Goal: Task Accomplishment & Management: Manage account settings

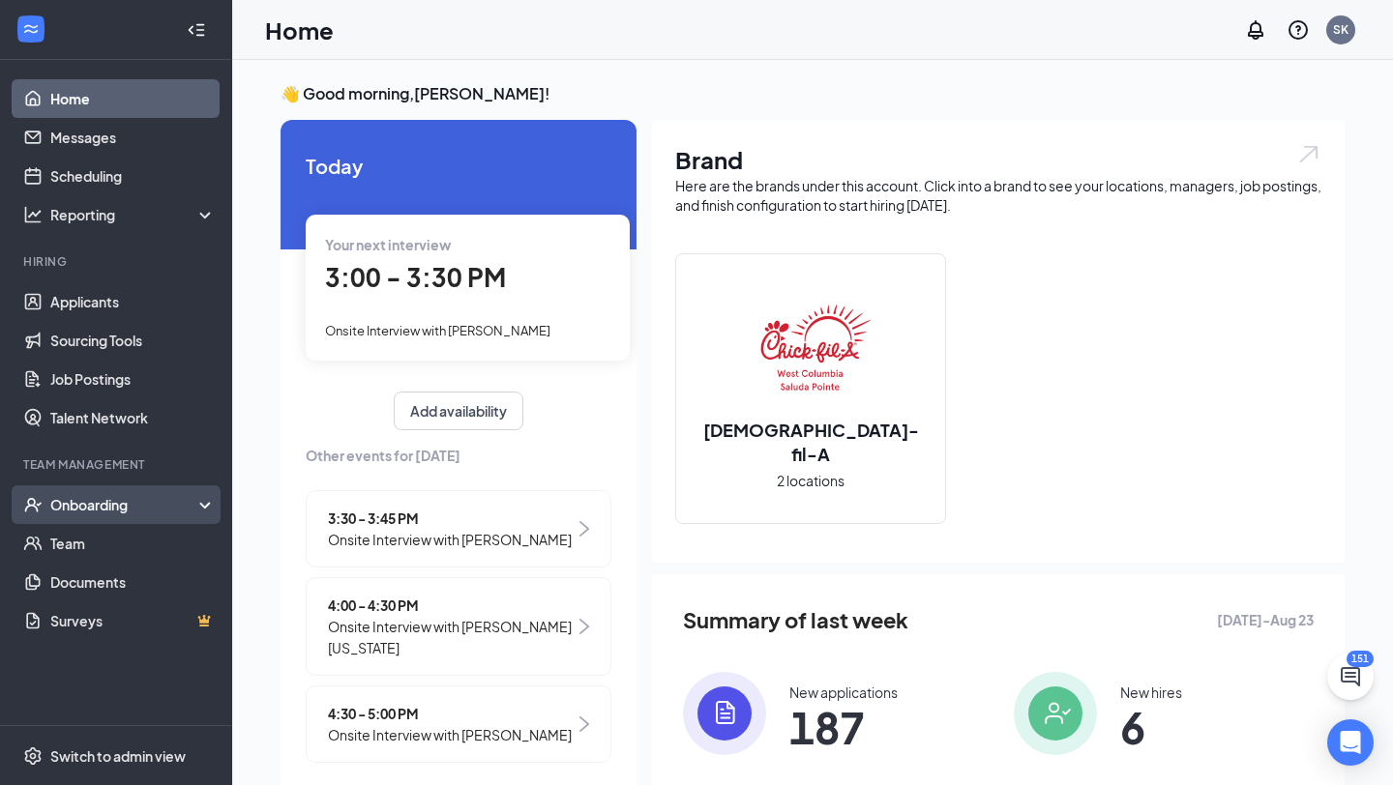
click at [89, 517] on div "Onboarding" at bounding box center [116, 504] width 232 height 39
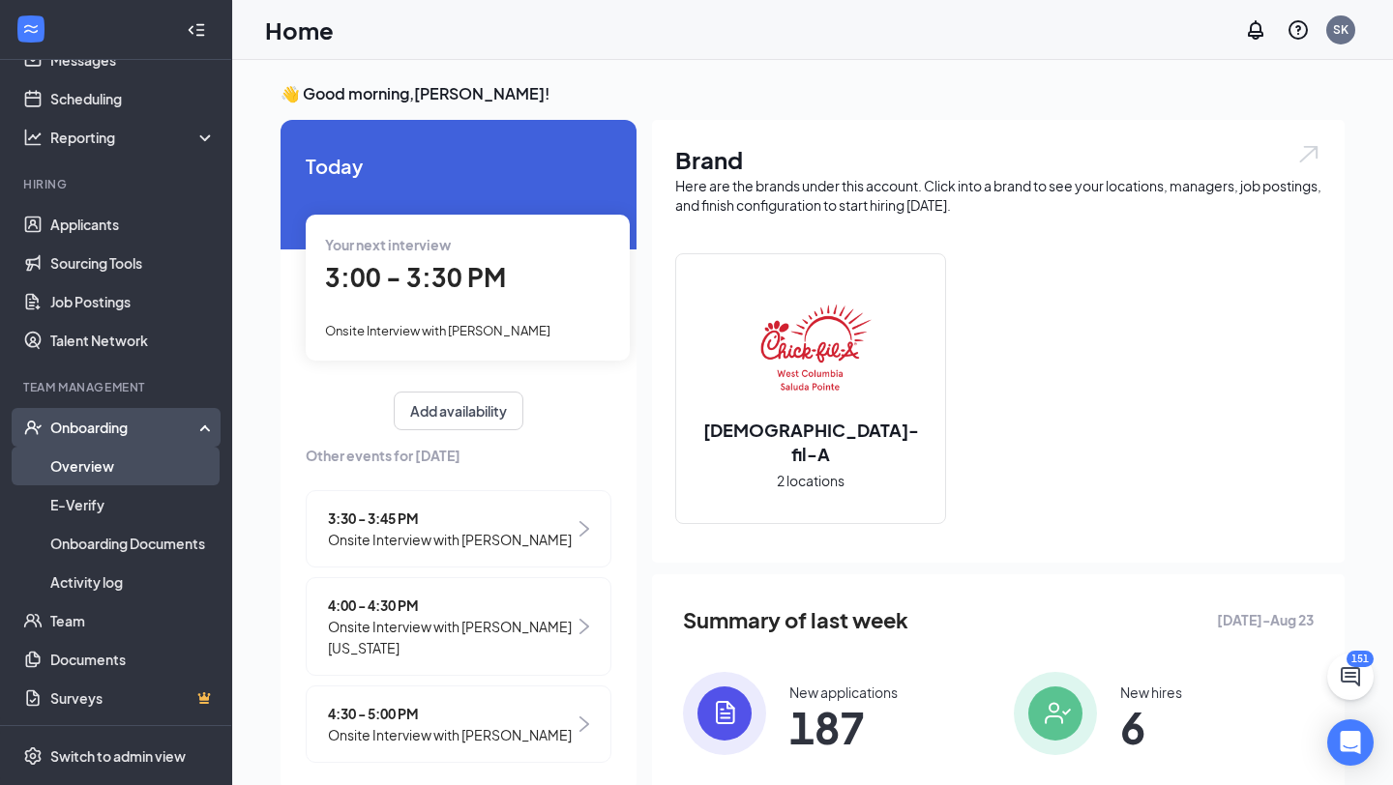
click at [121, 459] on link "Overview" at bounding box center [132, 466] width 165 height 39
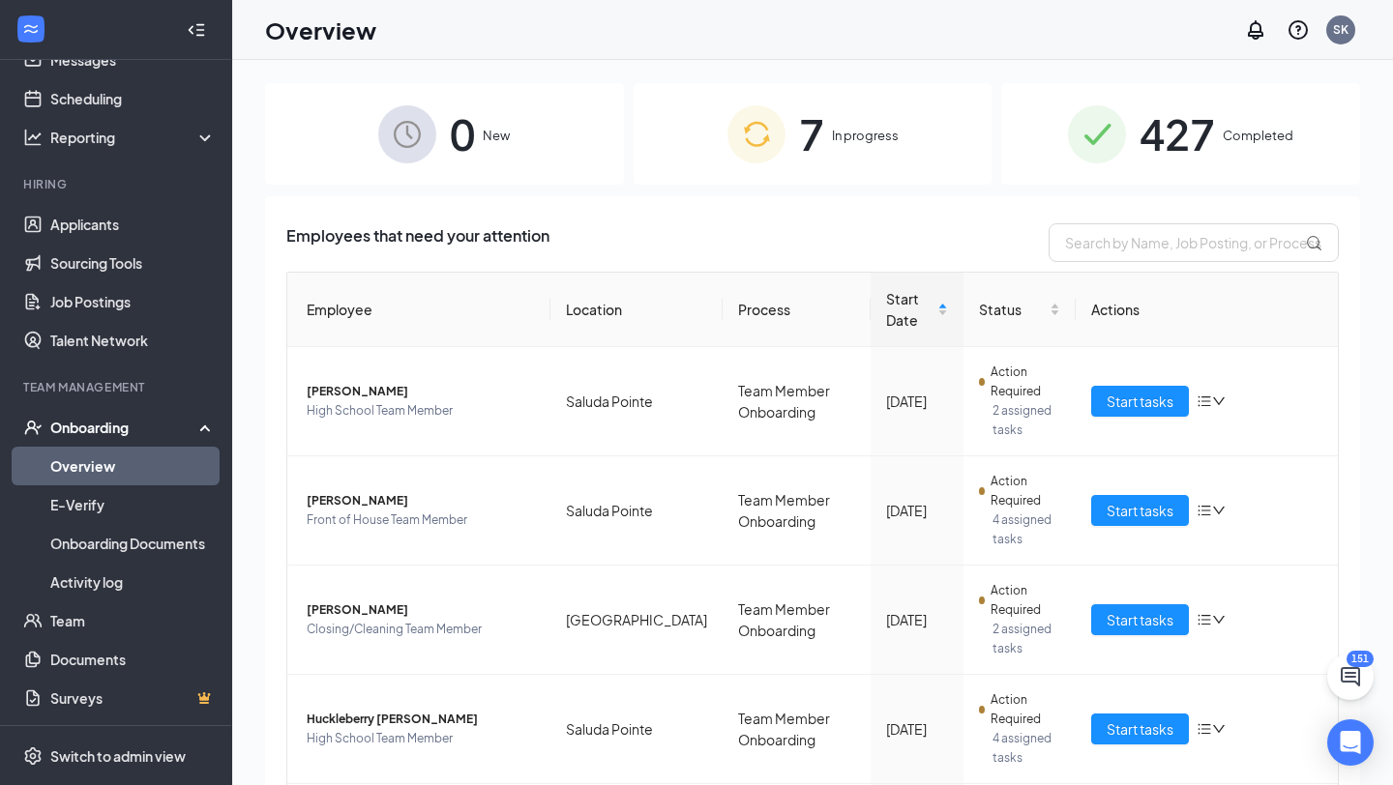
click at [757, 115] on img at bounding box center [756, 134] width 58 height 58
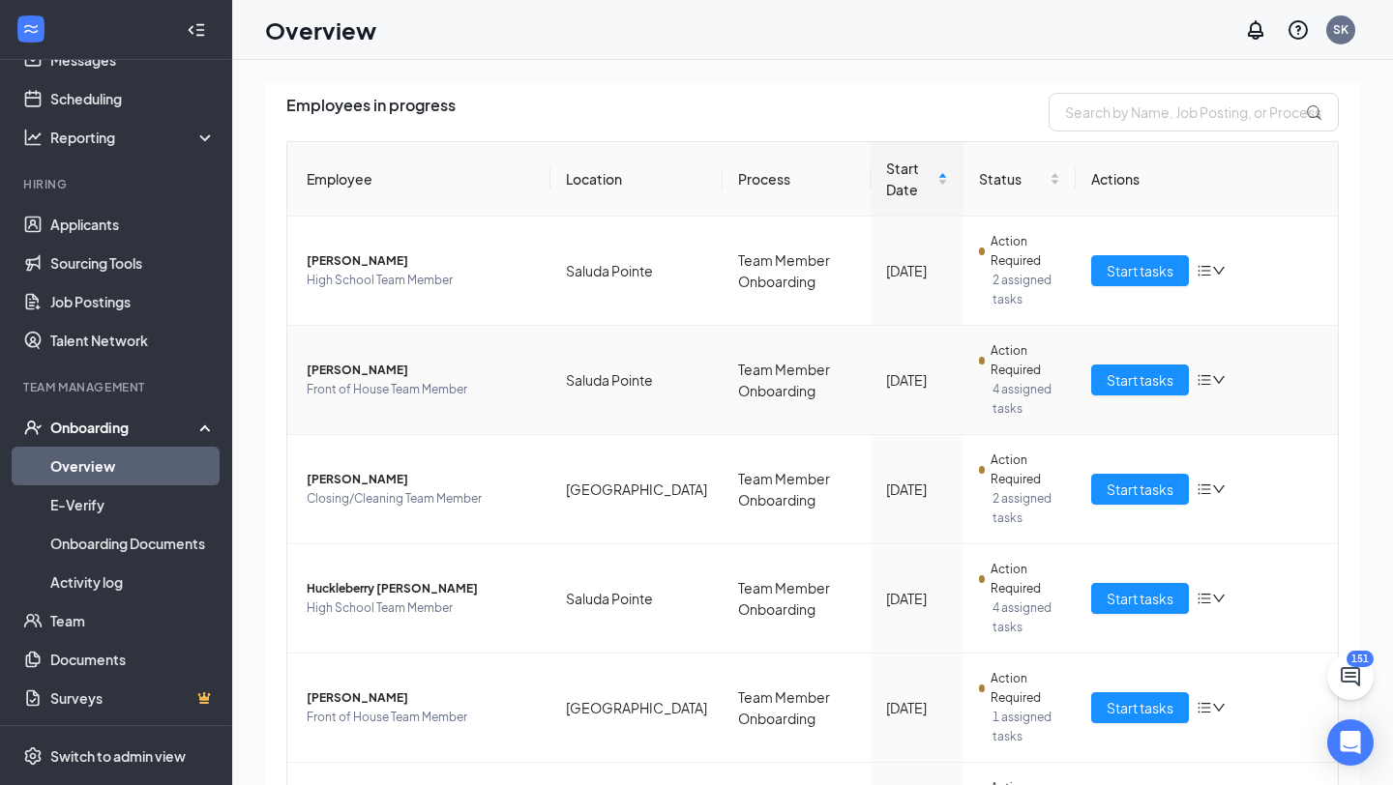
scroll to position [148, 0]
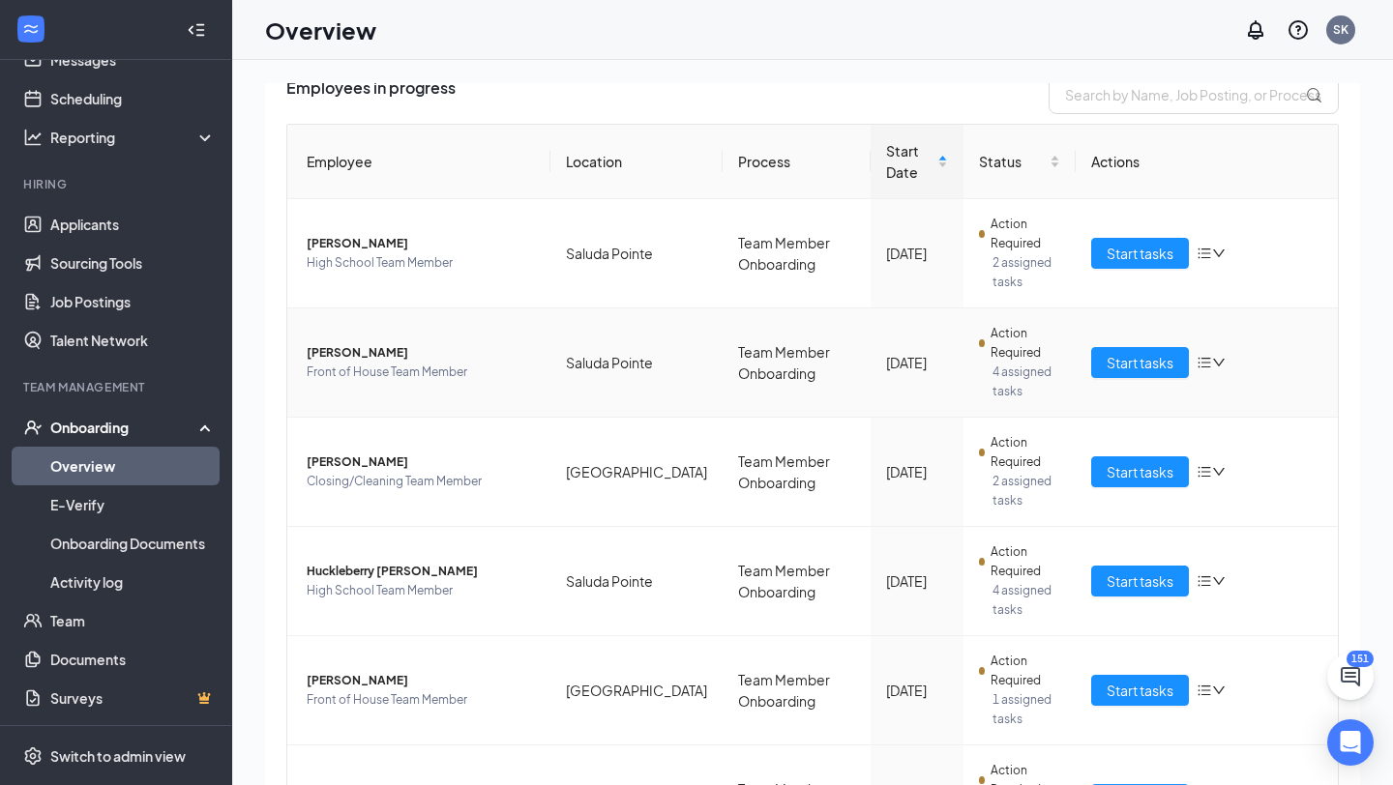
click at [1210, 362] on icon "bars" at bounding box center [1203, 363] width 13 height 11
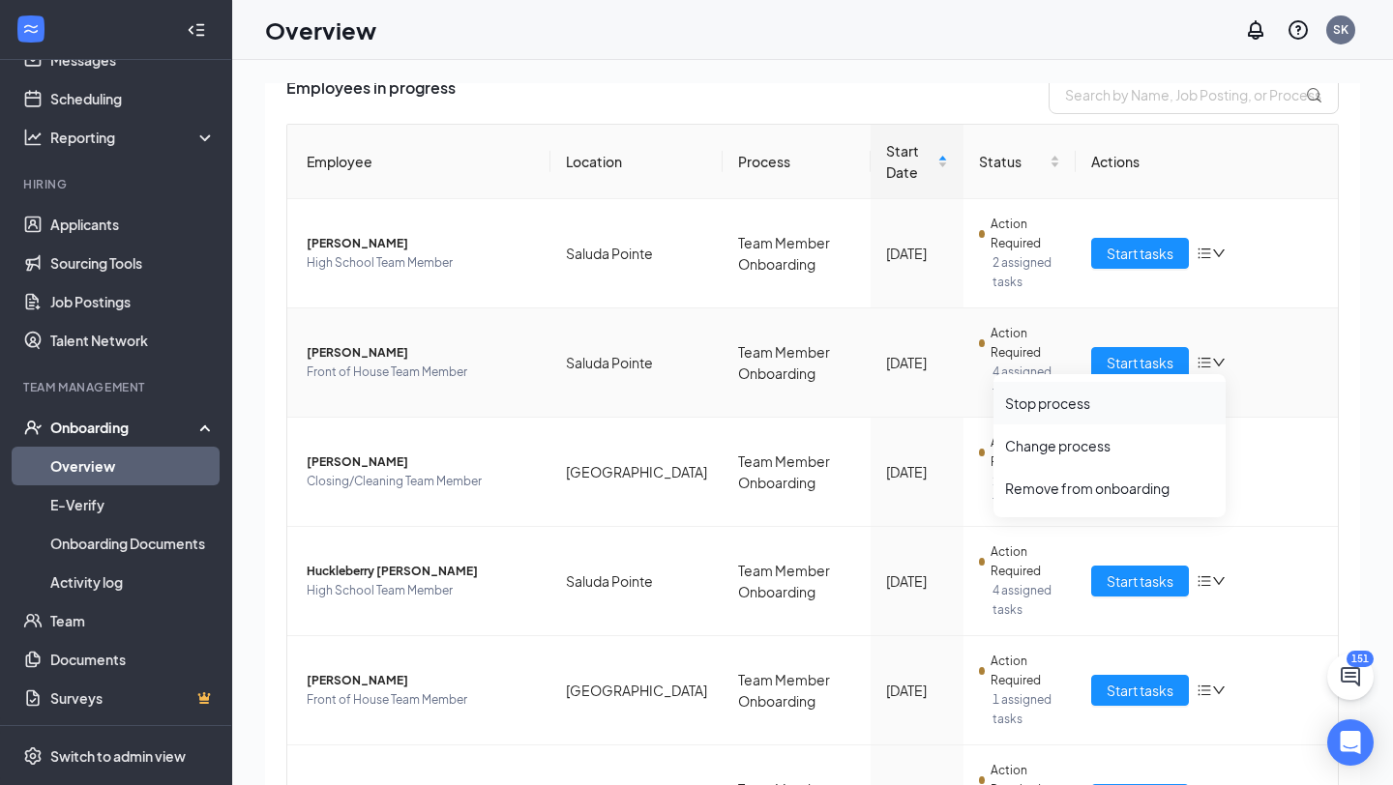
click at [1022, 397] on div "Stop process" at bounding box center [1109, 403] width 209 height 19
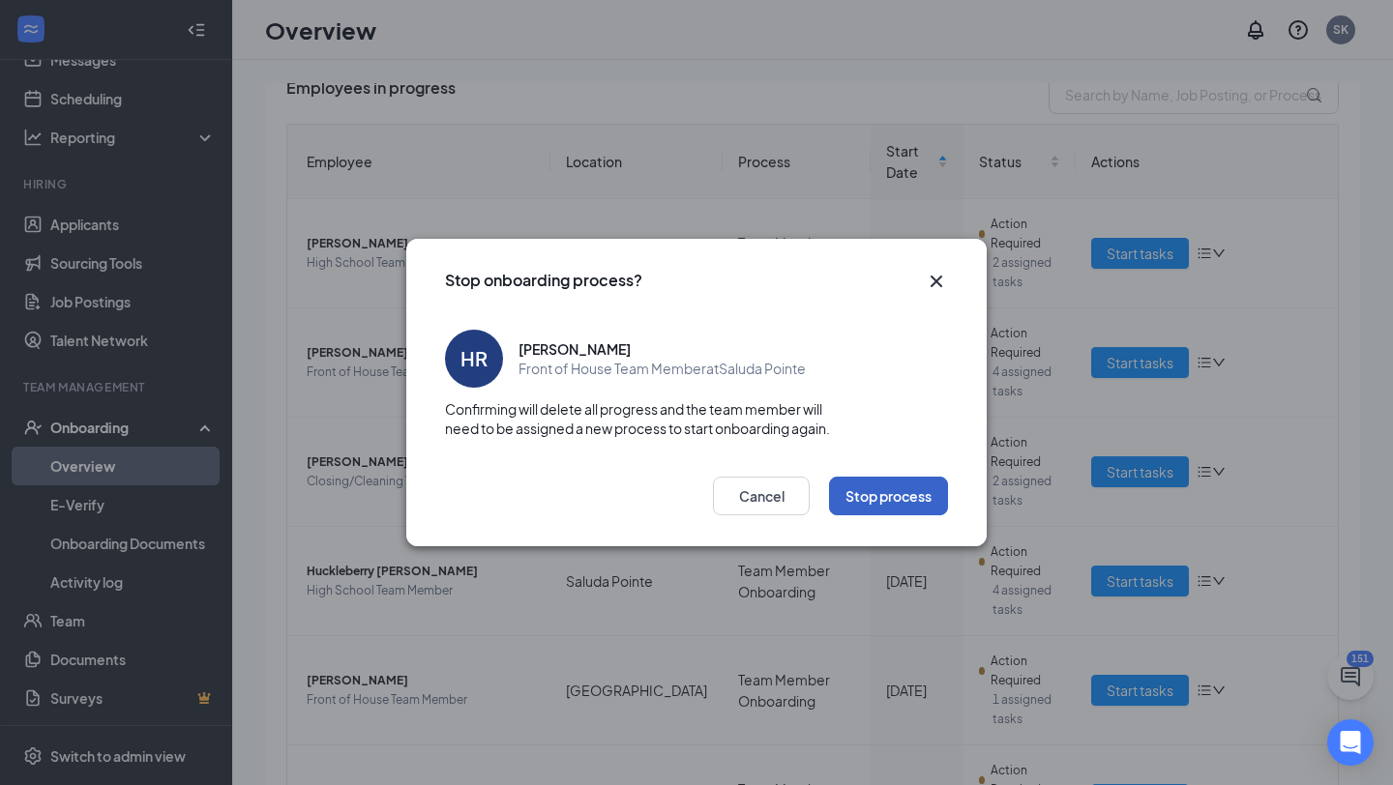
click at [882, 486] on button "Stop process" at bounding box center [888, 496] width 119 height 39
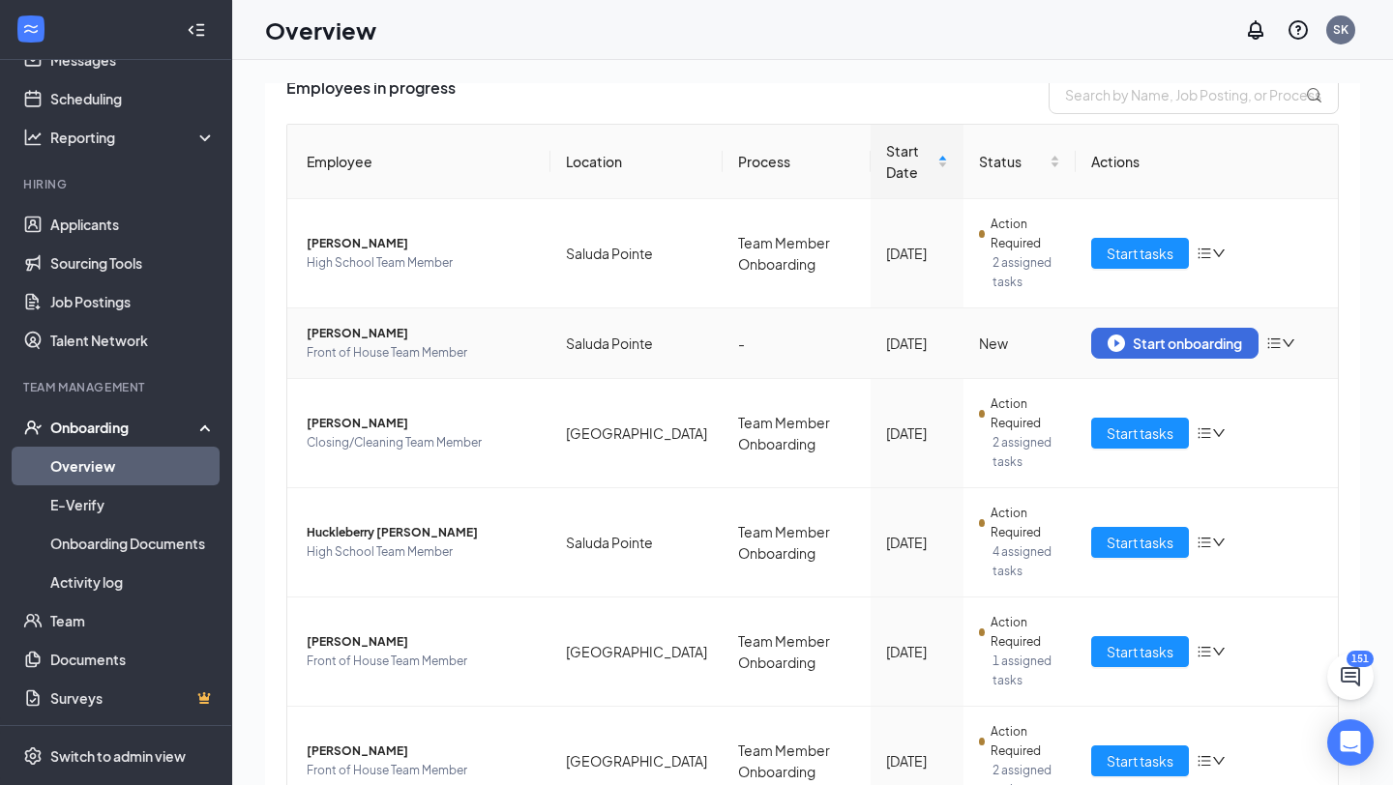
click at [1281, 339] on icon "bars" at bounding box center [1273, 343] width 15 height 15
click at [1162, 392] on div "Remove from onboarding" at bounding box center [1179, 383] width 209 height 19
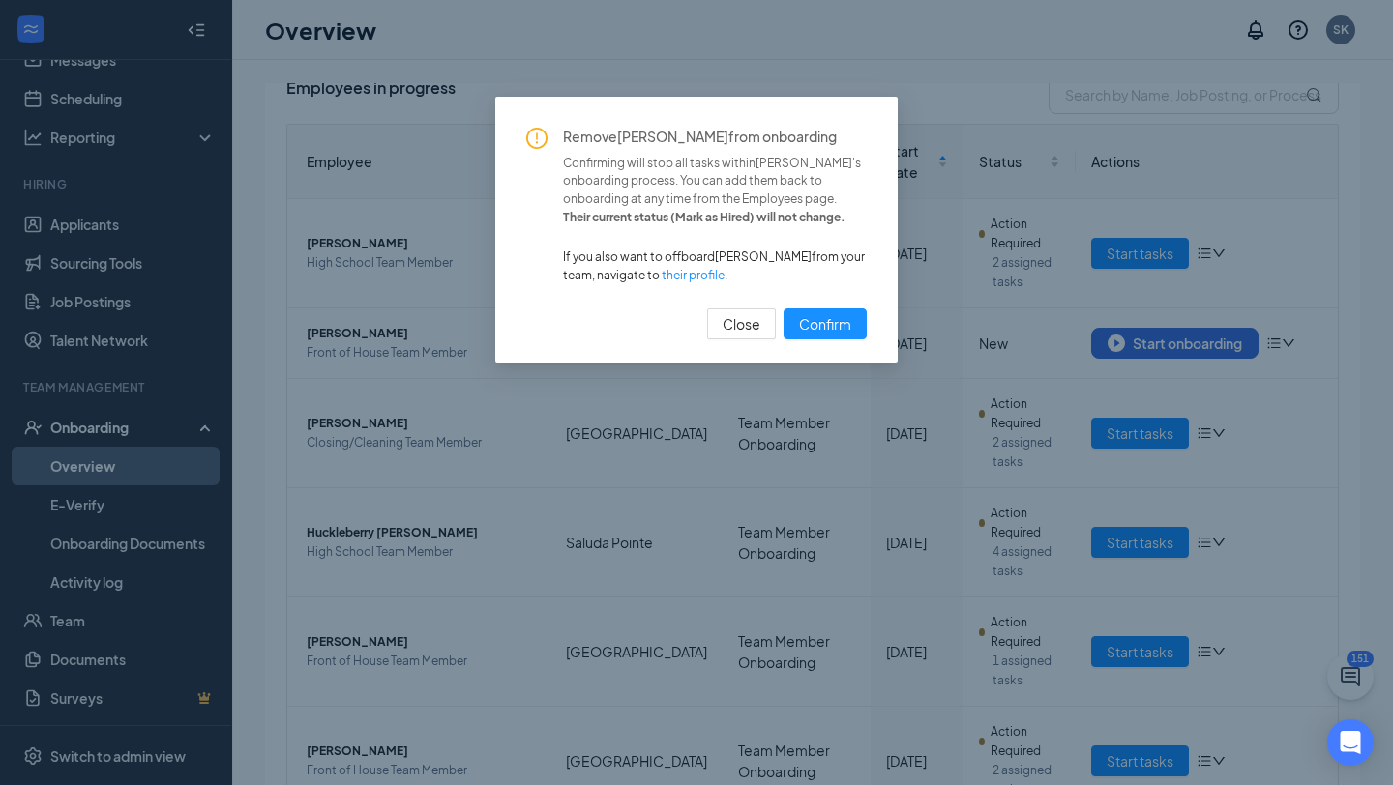
drag, startPoint x: 849, startPoint y: 328, endPoint x: 621, endPoint y: 272, distance: 235.0
click at [621, 272] on div "Remove Helen Reed from onboarding Confirming will stop all tasks within Helen R…" at bounding box center [696, 234] width 340 height 212
click at [661, 272] on link "their profile" at bounding box center [692, 275] width 63 height 15
click at [740, 323] on span "Close" at bounding box center [741, 323] width 38 height 21
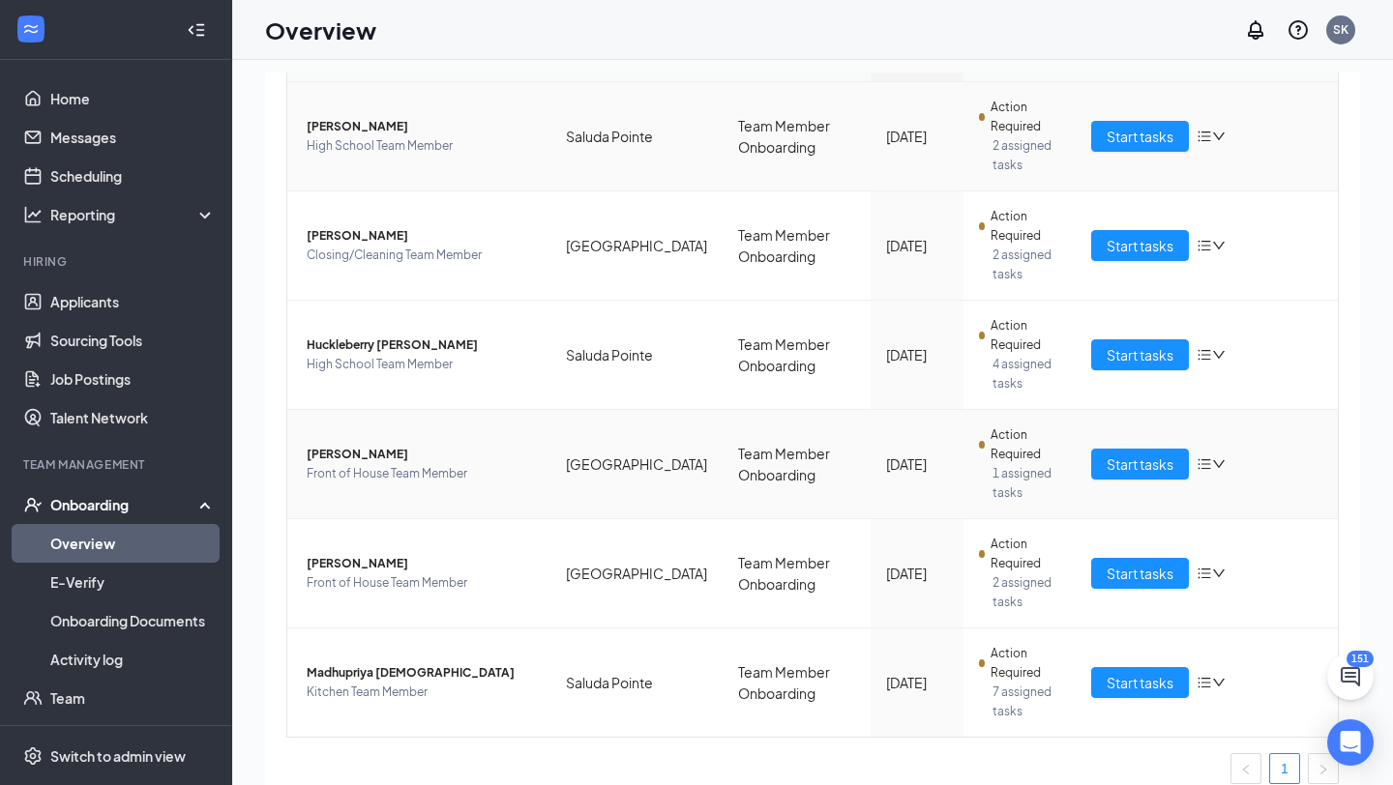
scroll to position [266, 0]
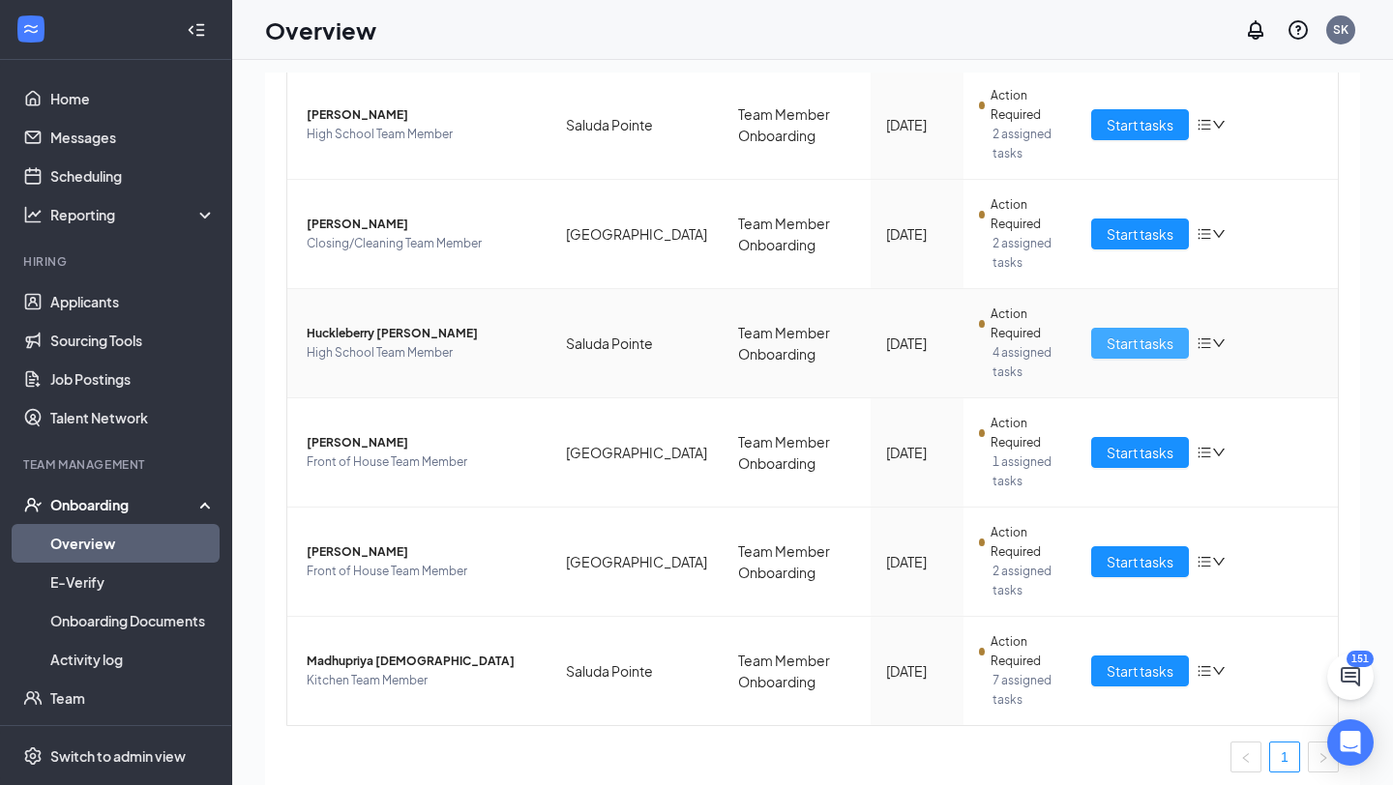
click at [1103, 344] on button "Start tasks" at bounding box center [1140, 343] width 98 height 31
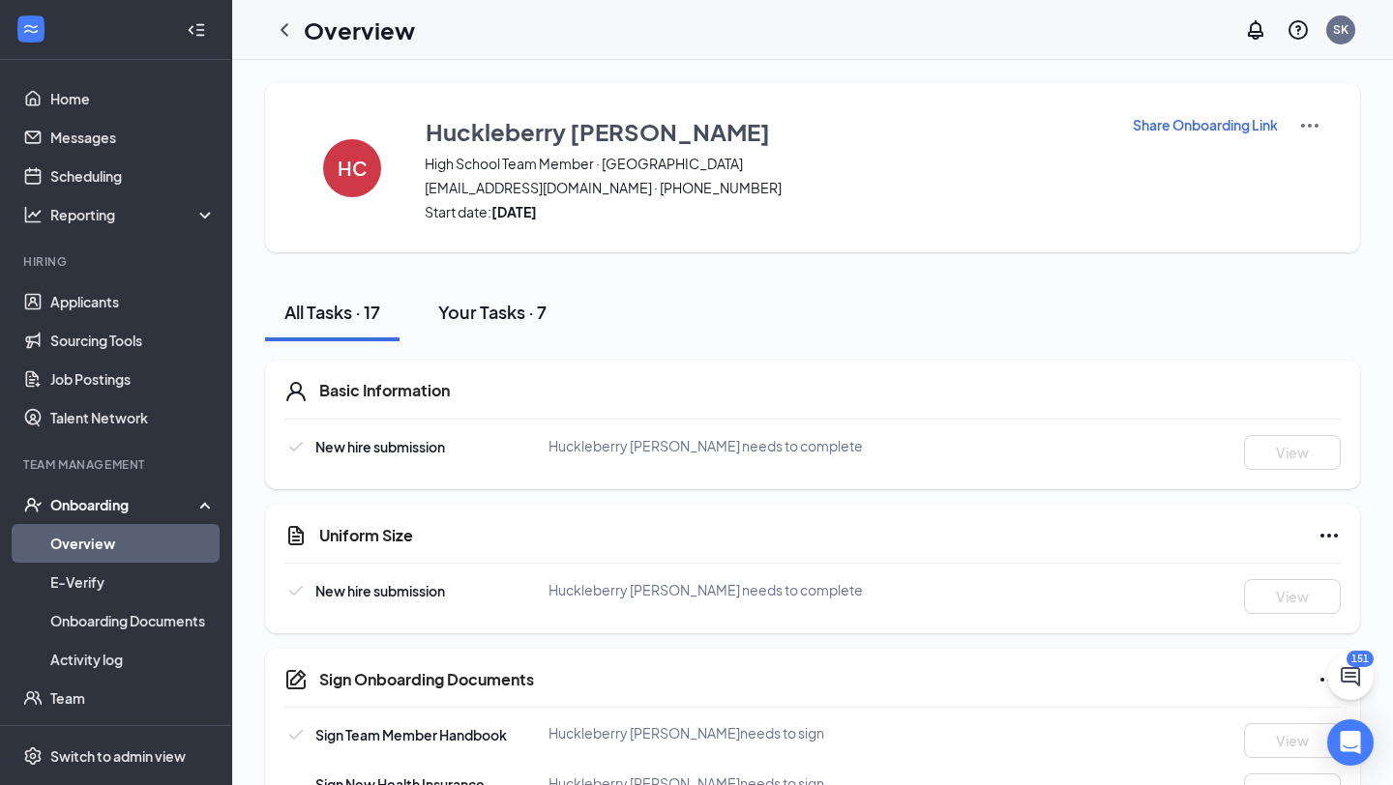
click at [535, 316] on div "Your Tasks · 7" at bounding box center [492, 312] width 108 height 24
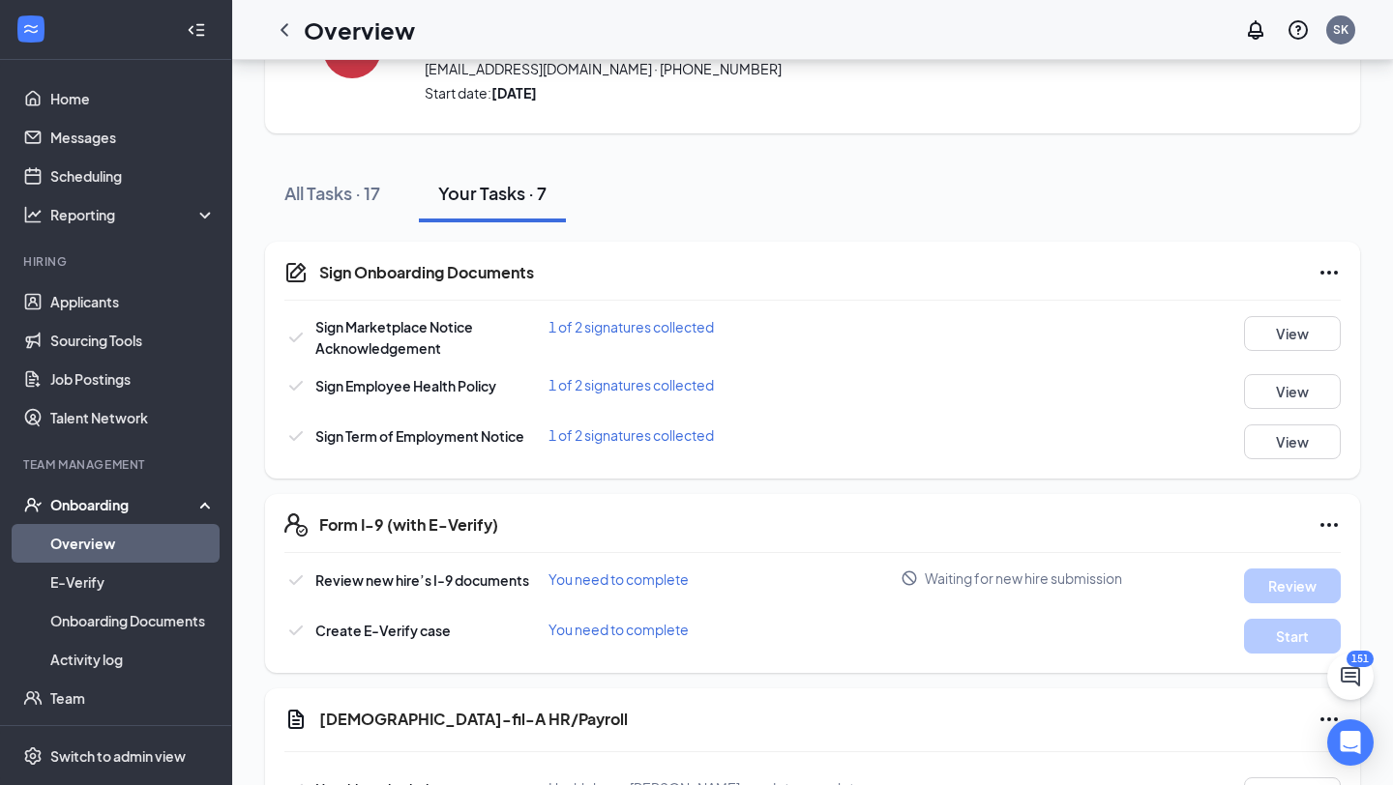
scroll to position [35, 0]
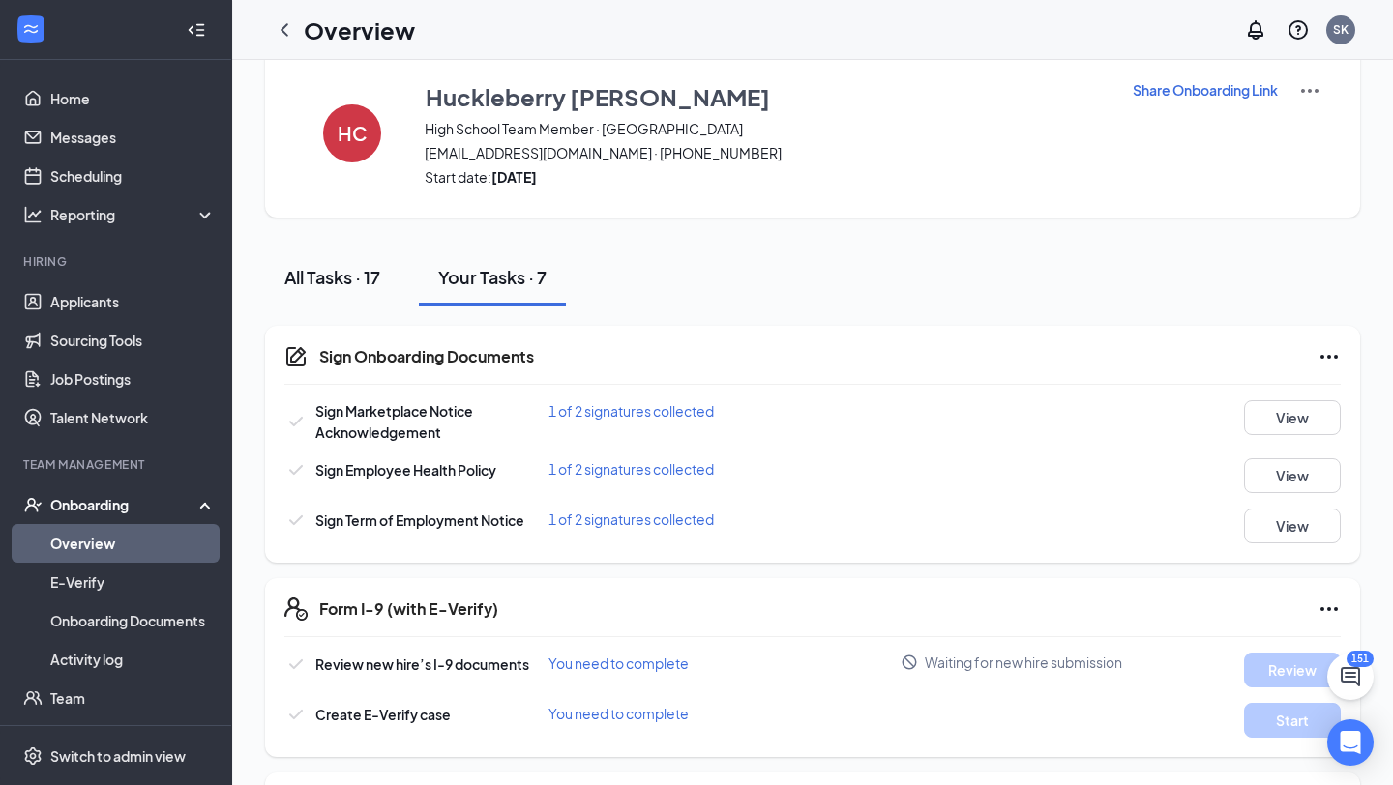
click at [367, 270] on div "All Tasks · 17" at bounding box center [332, 277] width 96 height 24
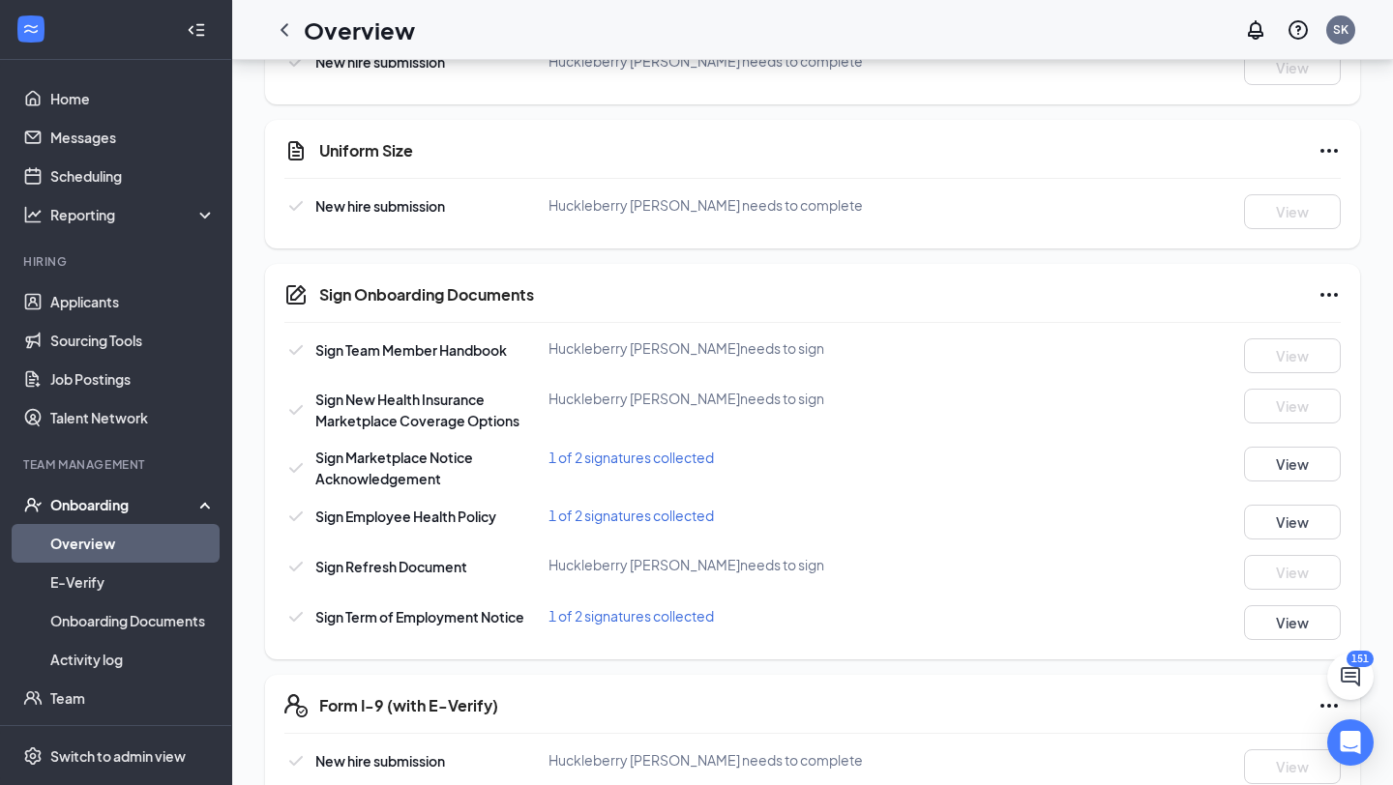
scroll to position [0, 0]
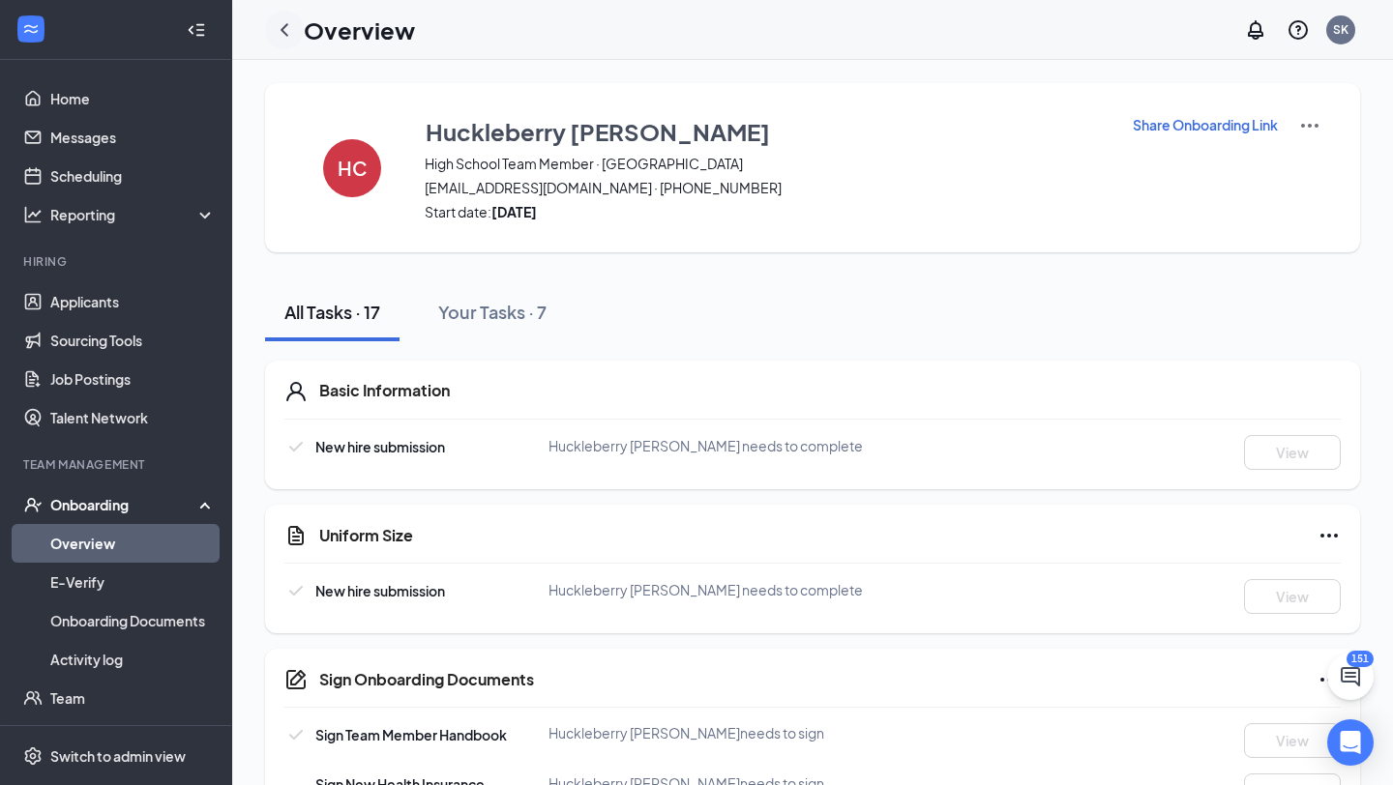
click at [288, 31] on icon "ChevronLeft" at bounding box center [284, 29] width 23 height 23
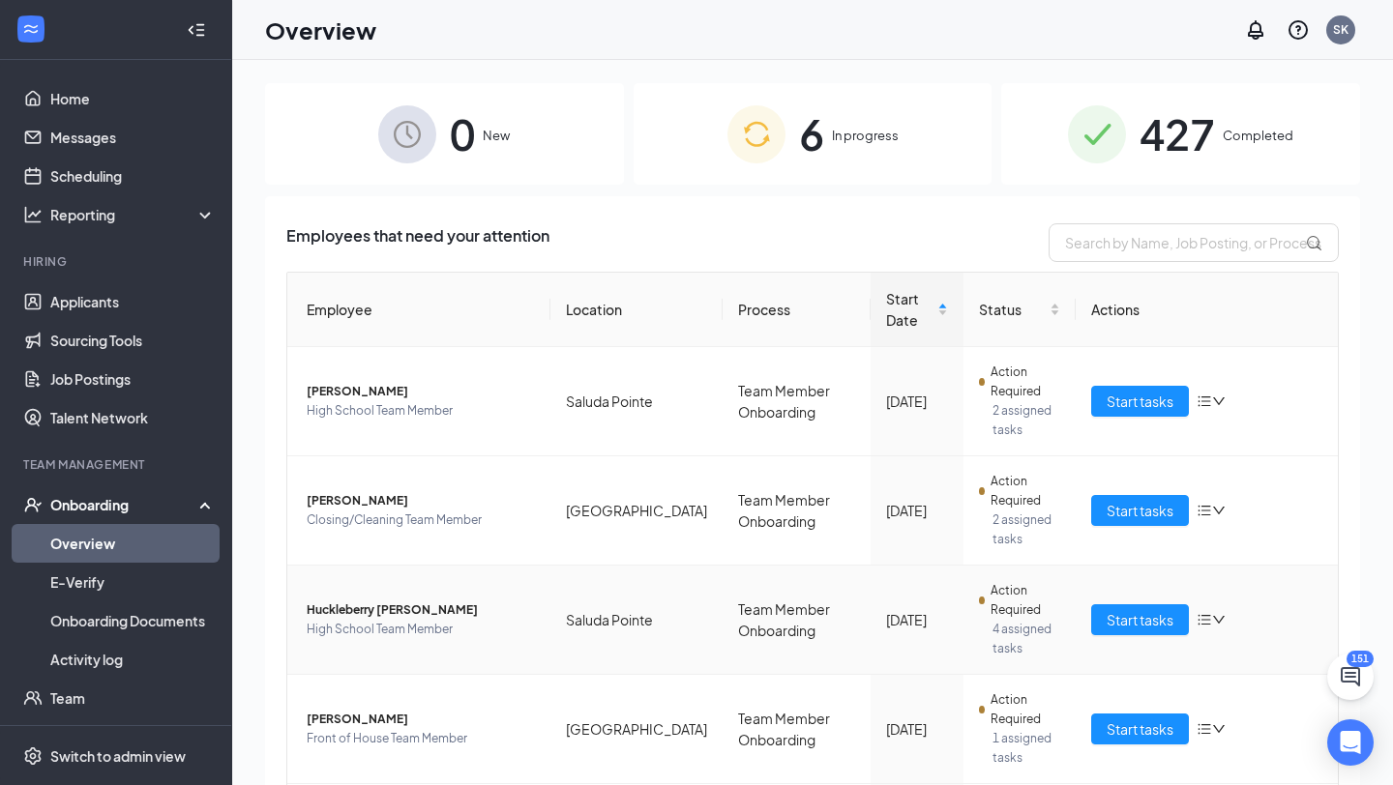
click at [360, 609] on span "Huckleberry [PERSON_NAME]" at bounding box center [421, 610] width 228 height 19
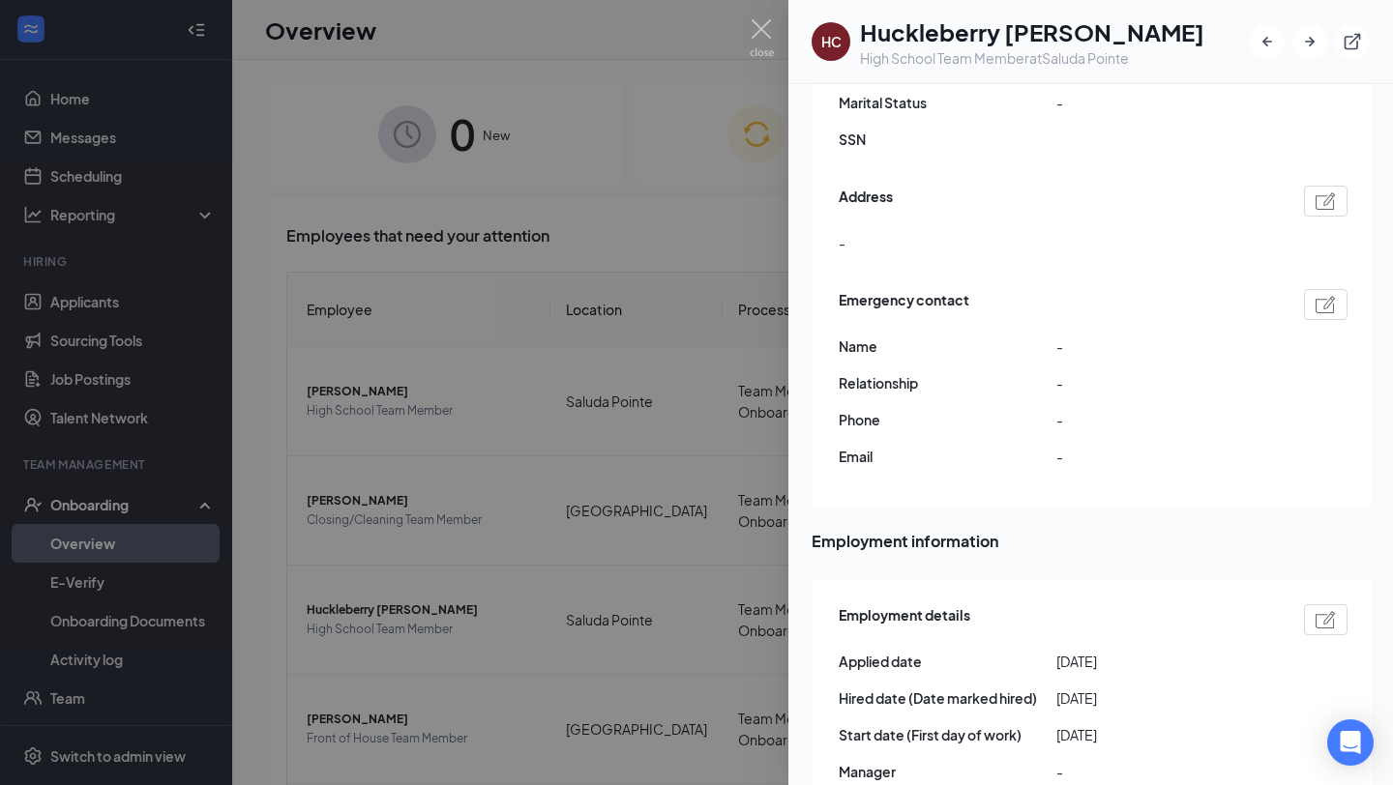
scroll to position [811, 0]
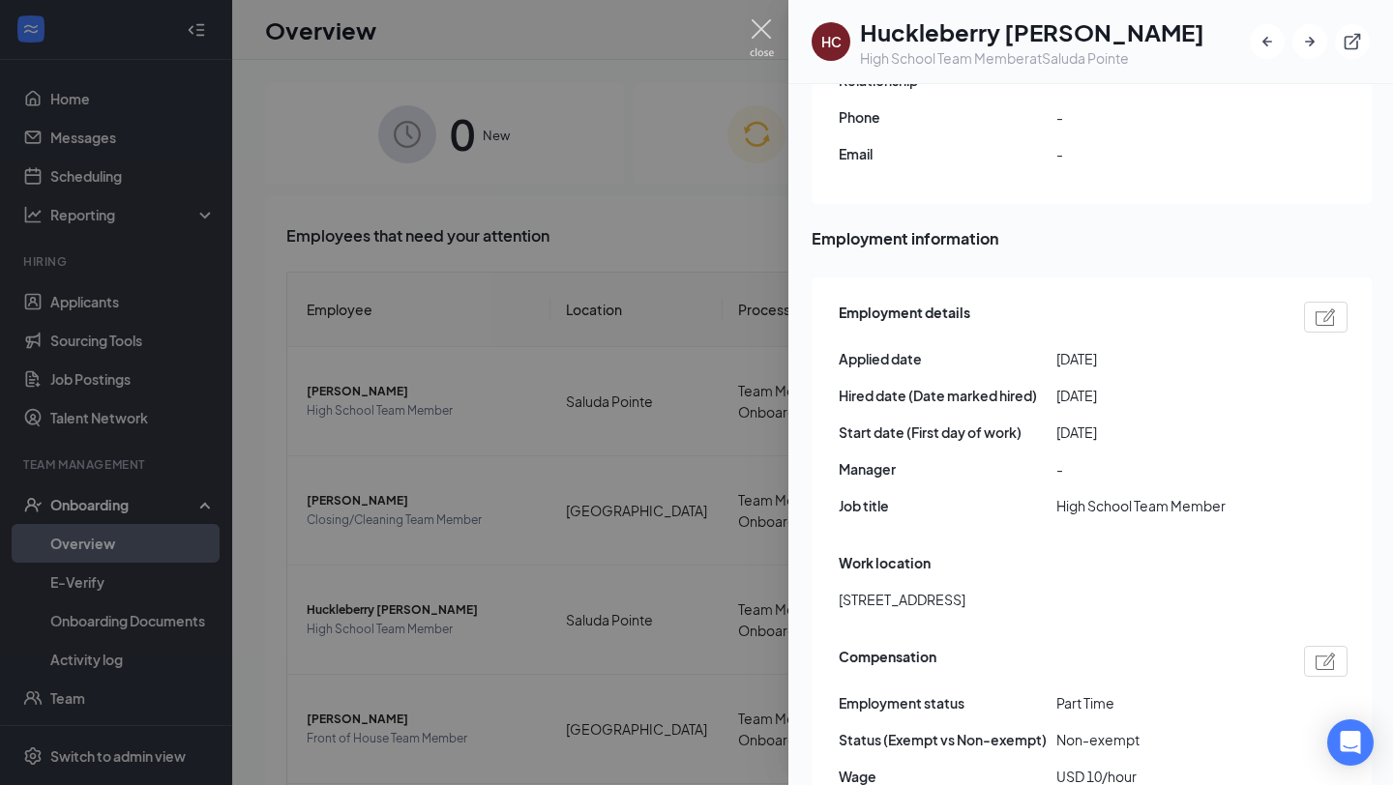
click at [754, 26] on img at bounding box center [761, 38] width 24 height 38
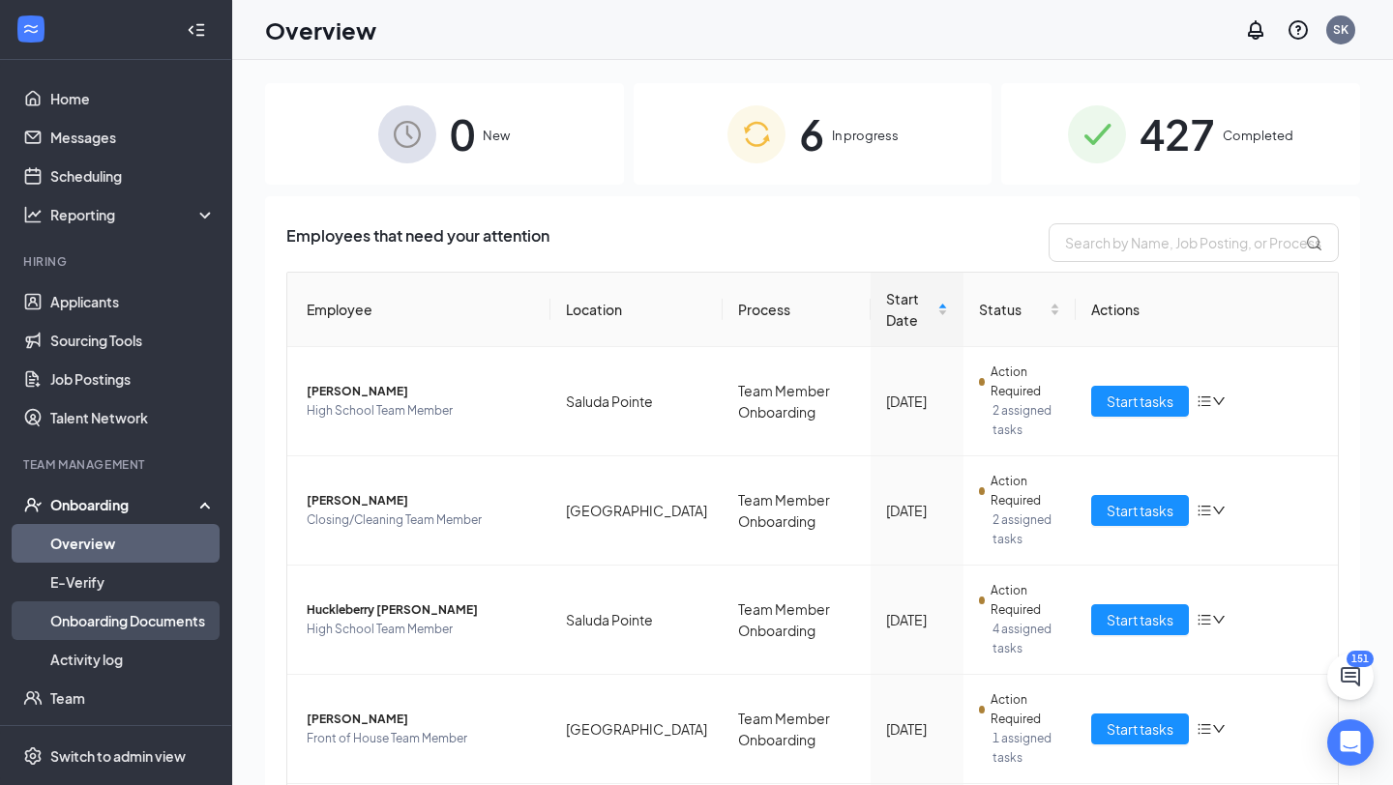
click at [95, 634] on link "Onboarding Documents" at bounding box center [132, 620] width 165 height 39
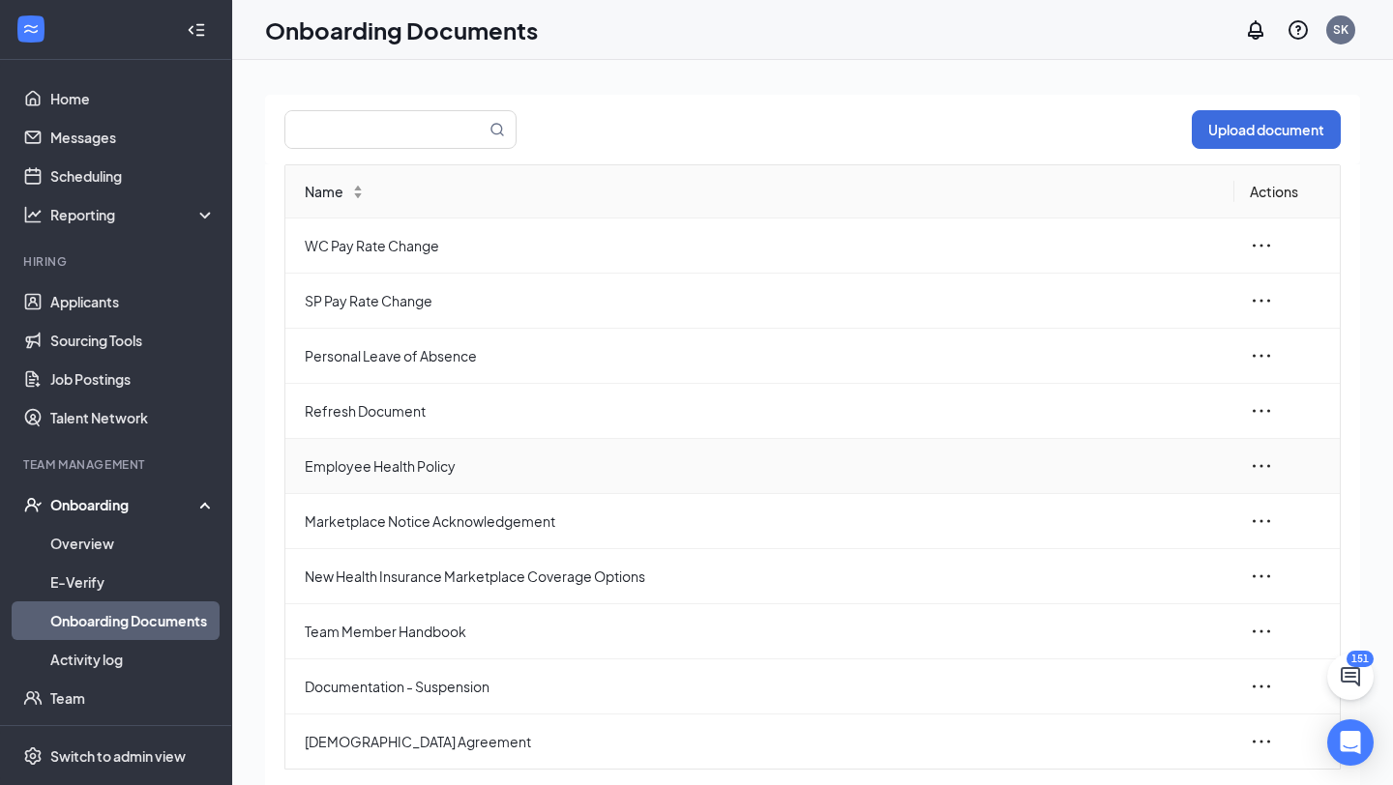
scroll to position [76, 0]
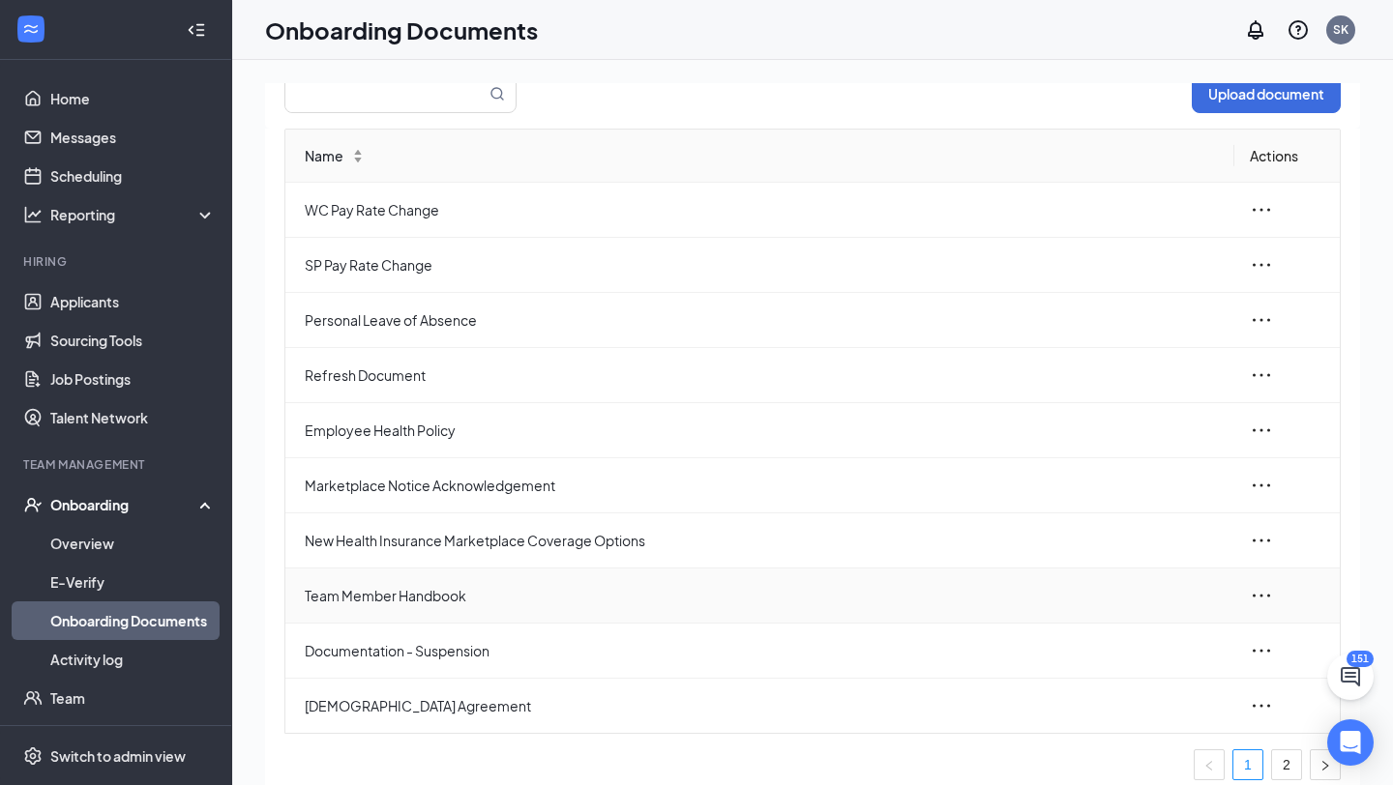
click at [1246, 591] on td at bounding box center [1286, 596] width 105 height 55
click at [1253, 594] on icon "ellipsis" at bounding box center [1260, 595] width 23 height 23
click at [1105, 679] on div "Edit" at bounding box center [1156, 682] width 209 height 23
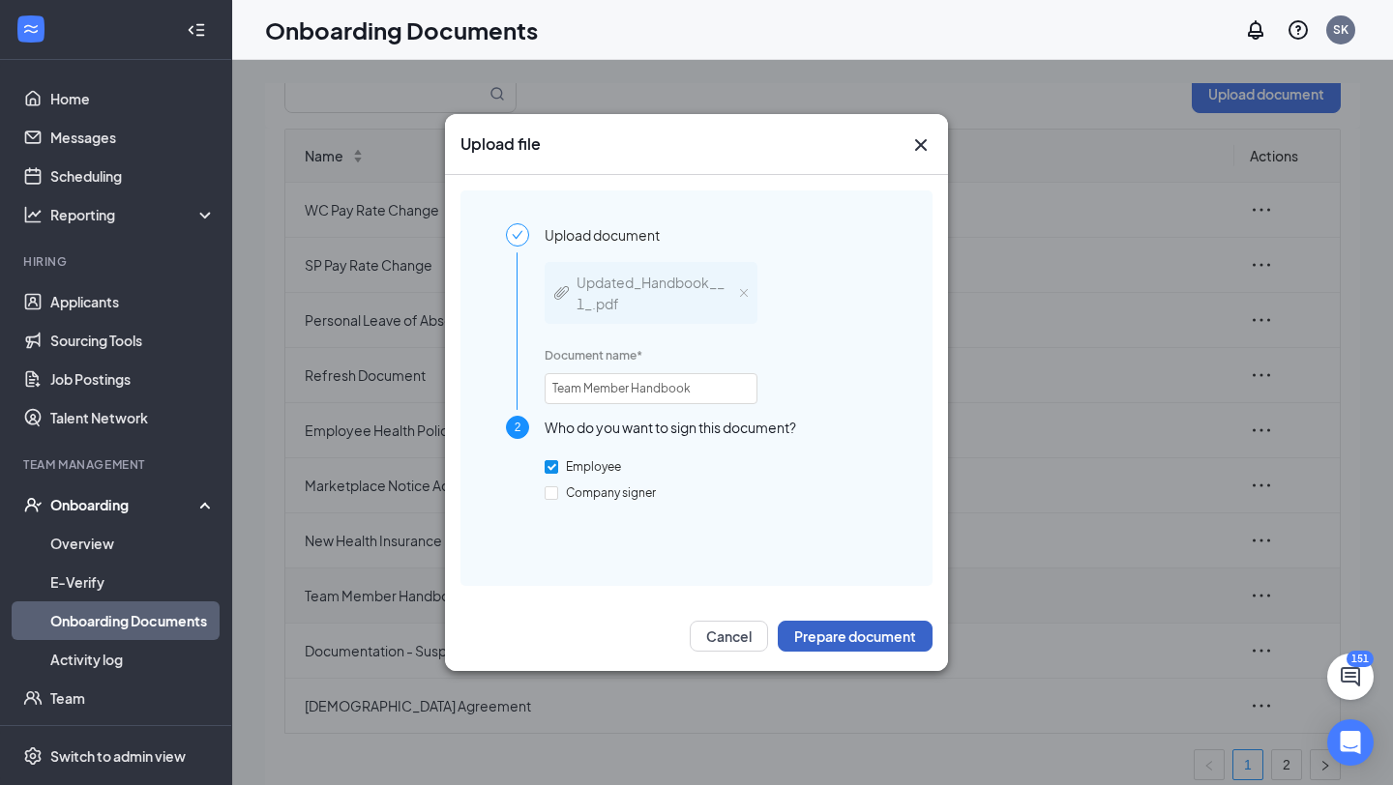
click at [814, 637] on button "Prepare document" at bounding box center [854, 636] width 155 height 31
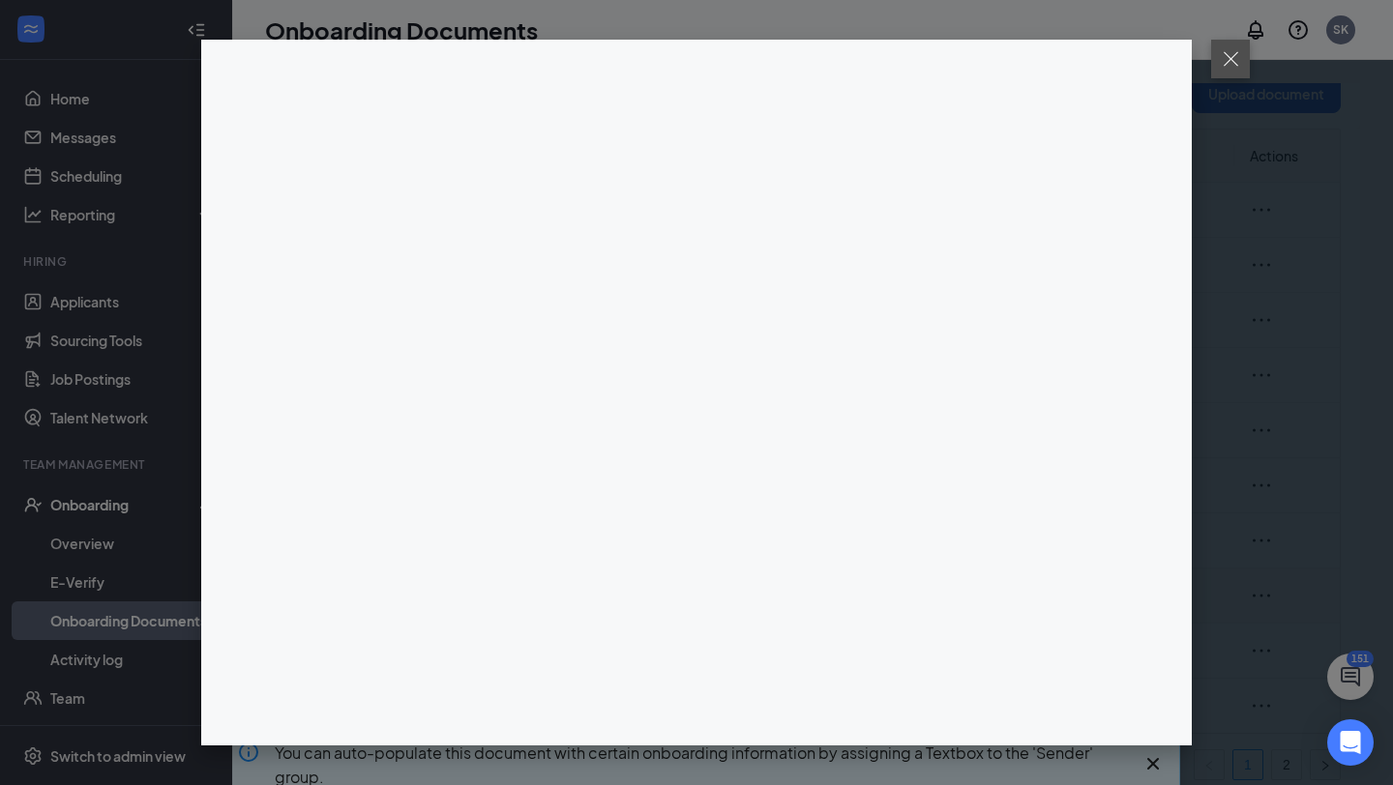
click at [1236, 67] on button at bounding box center [1230, 59] width 39 height 39
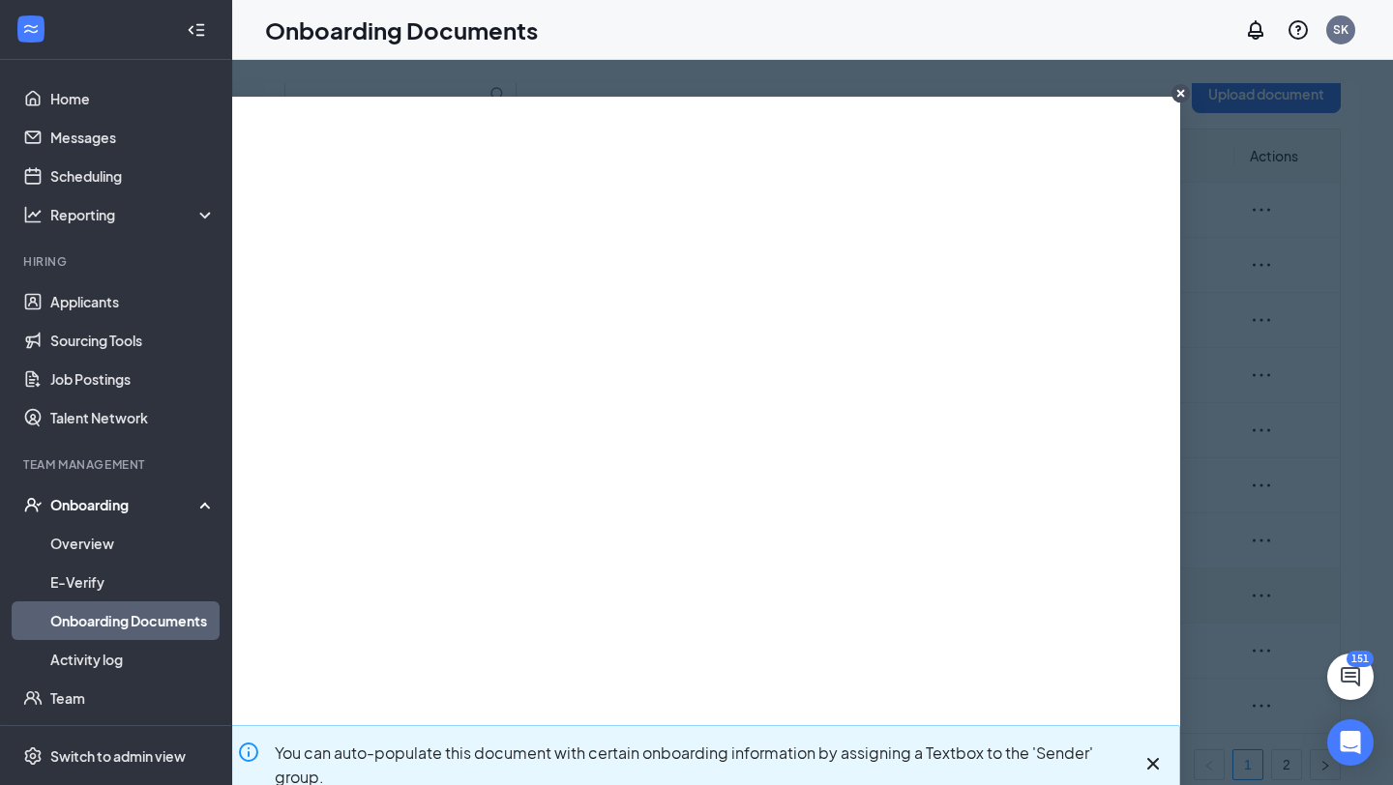
click at [1181, 94] on icon "CloseIconInverted" at bounding box center [1181, 94] width 8 height 8
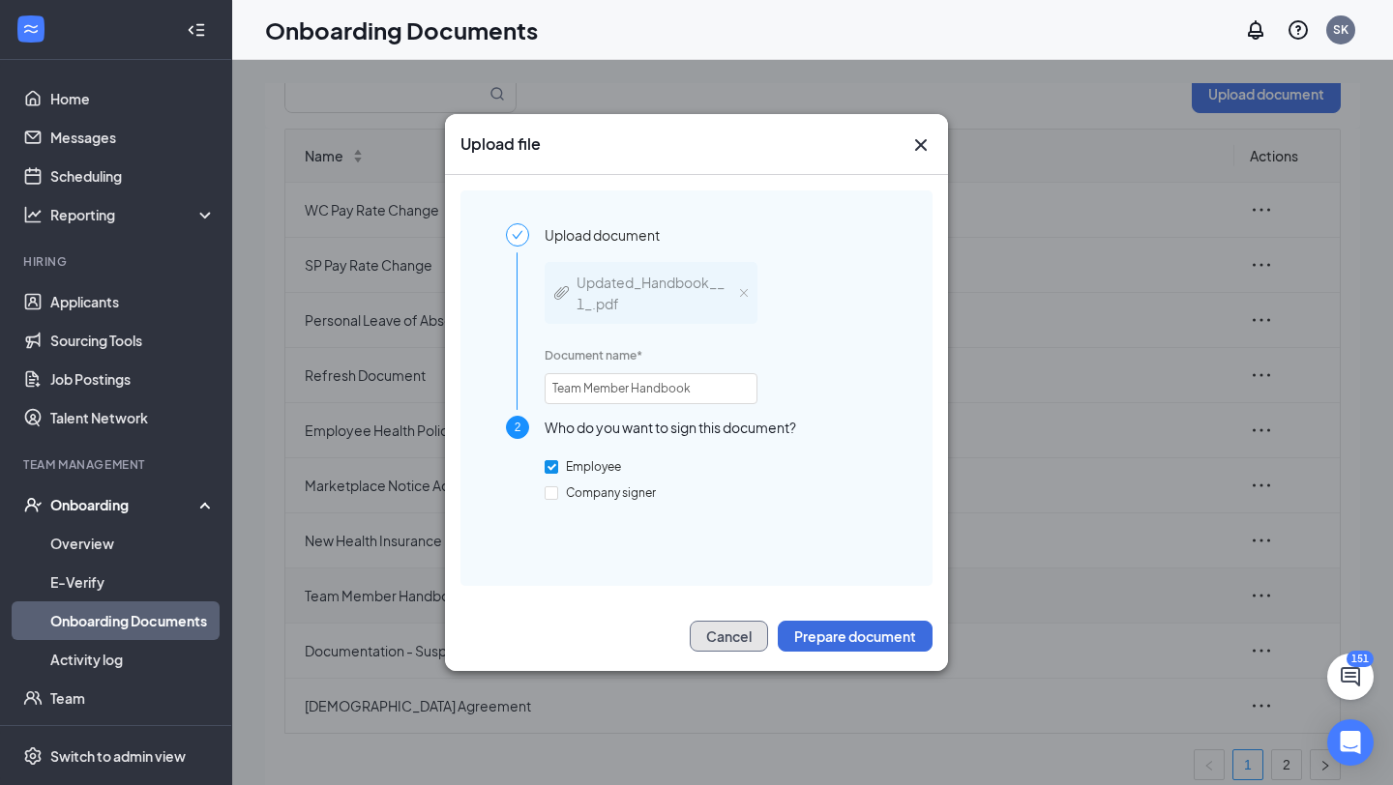
click at [745, 643] on button "Cancel" at bounding box center [728, 636] width 78 height 31
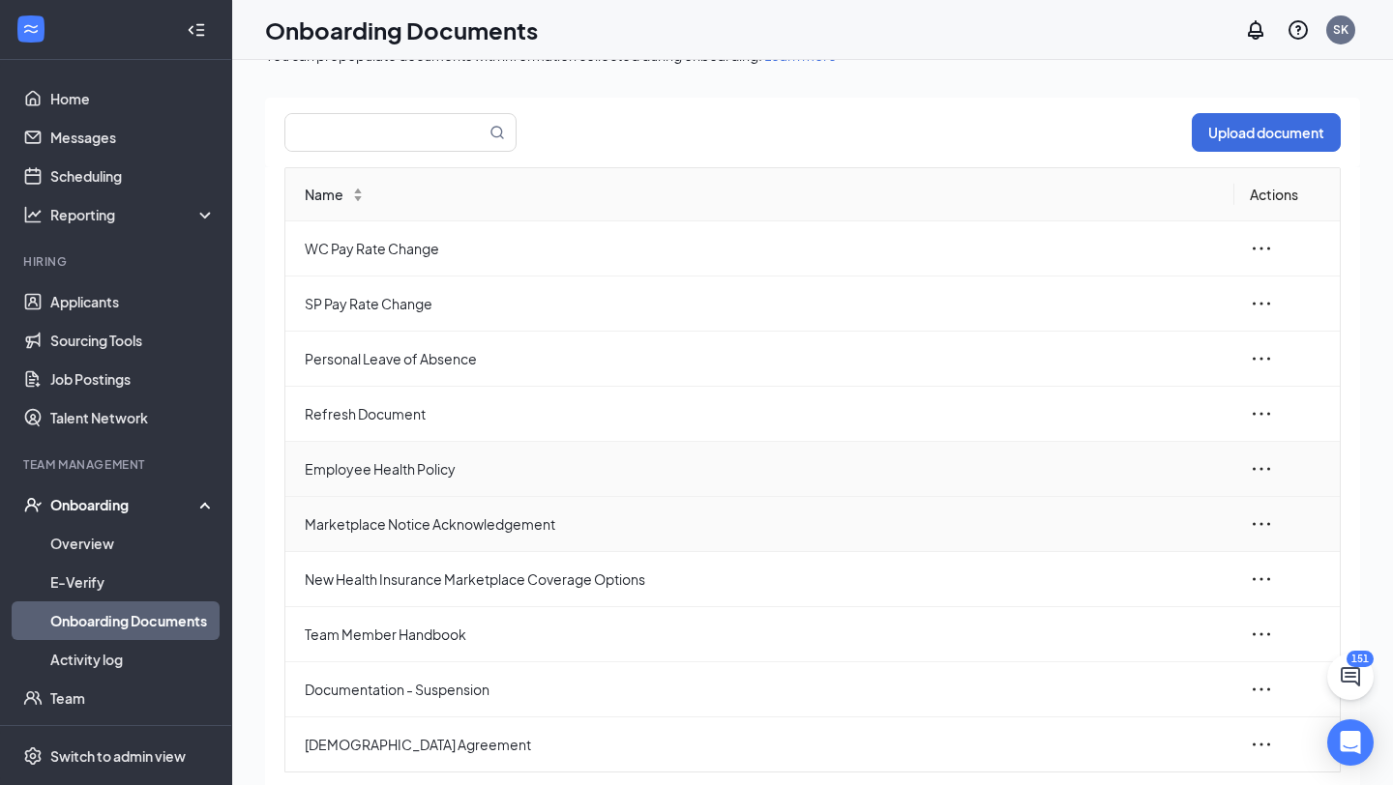
scroll to position [0, 0]
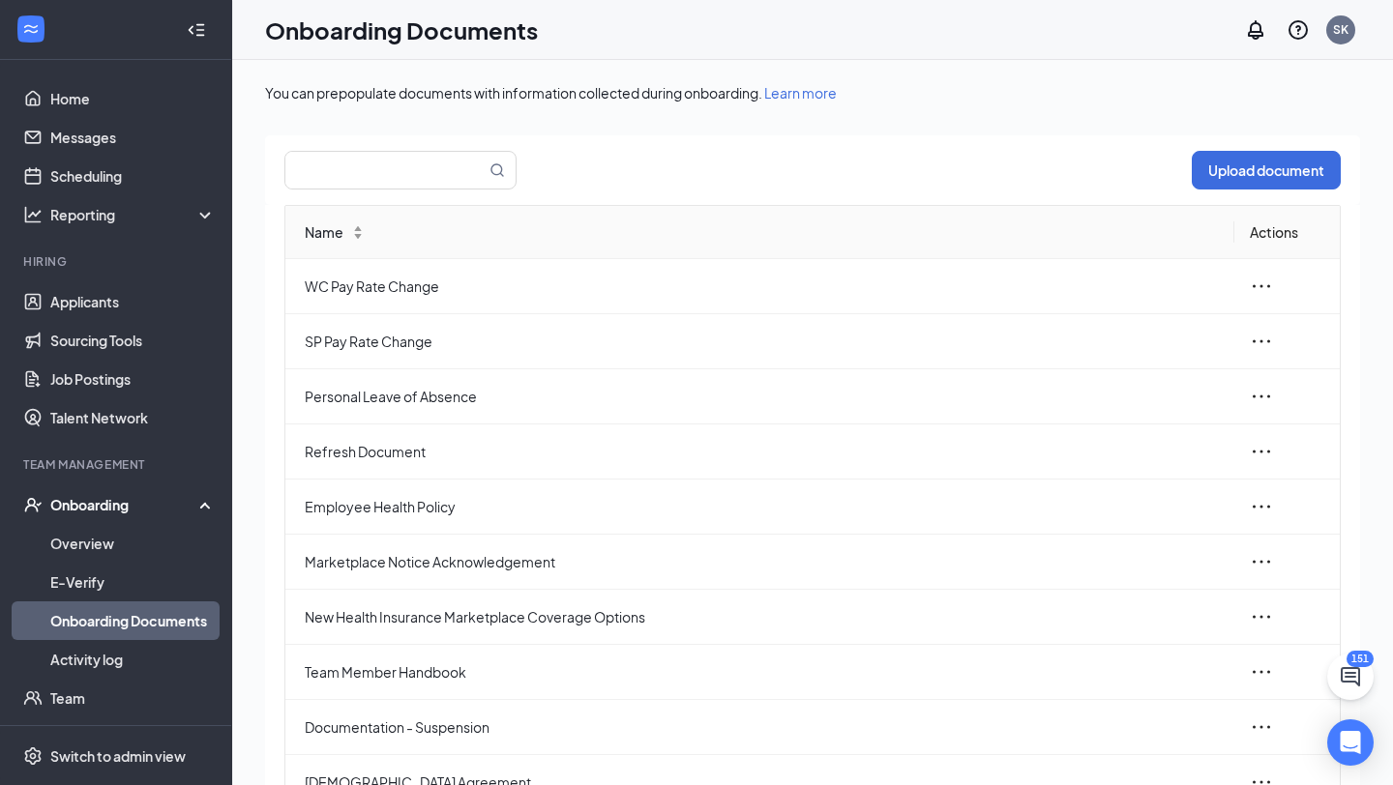
click at [811, 157] on div "Upload document" at bounding box center [812, 170] width 1095 height 70
click at [1251, 160] on button "Upload document" at bounding box center [1265, 170] width 149 height 39
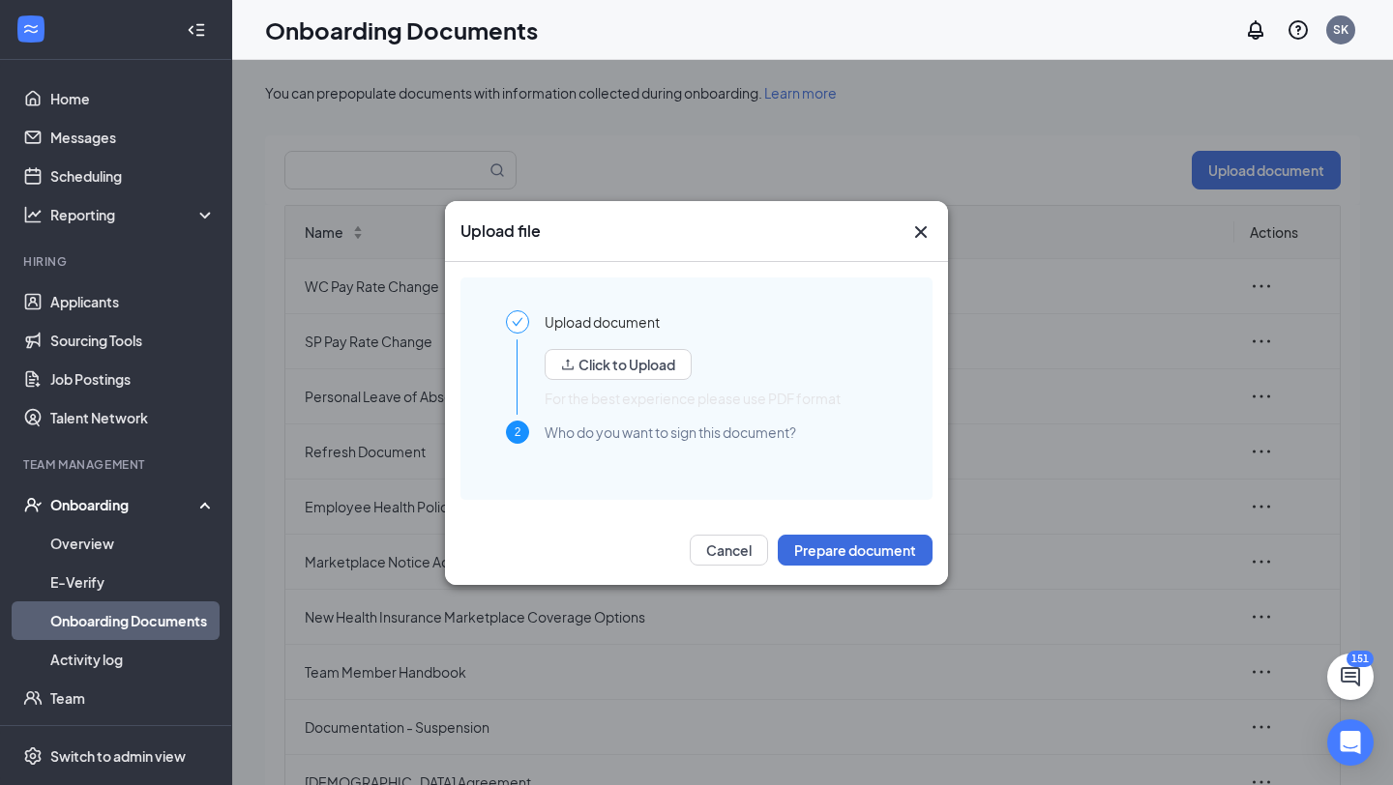
click at [833, 568] on div "Cancel Prepare document" at bounding box center [696, 550] width 503 height 70
click at [825, 556] on button "Prepare document" at bounding box center [854, 550] width 155 height 31
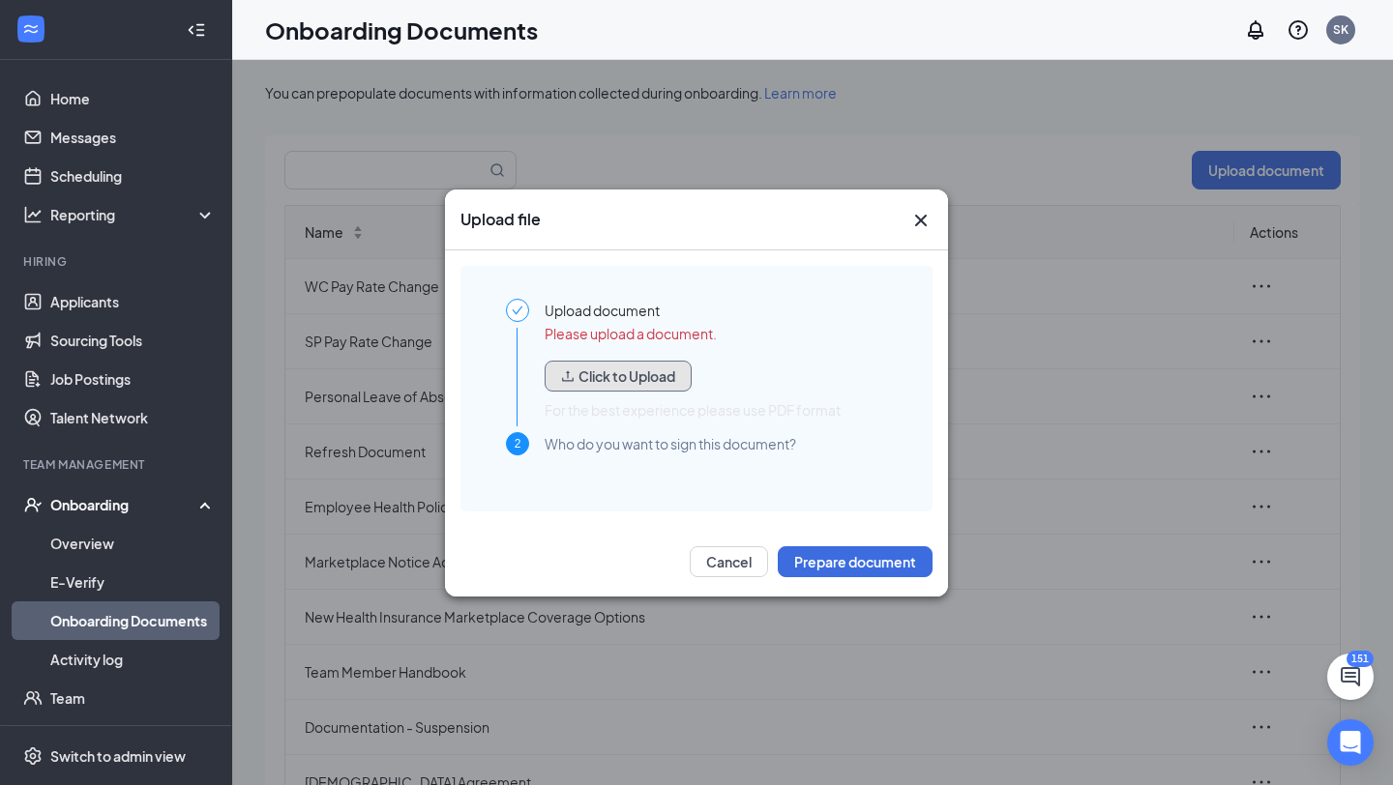
click at [644, 368] on button "Click to Upload" at bounding box center [617, 376] width 147 height 31
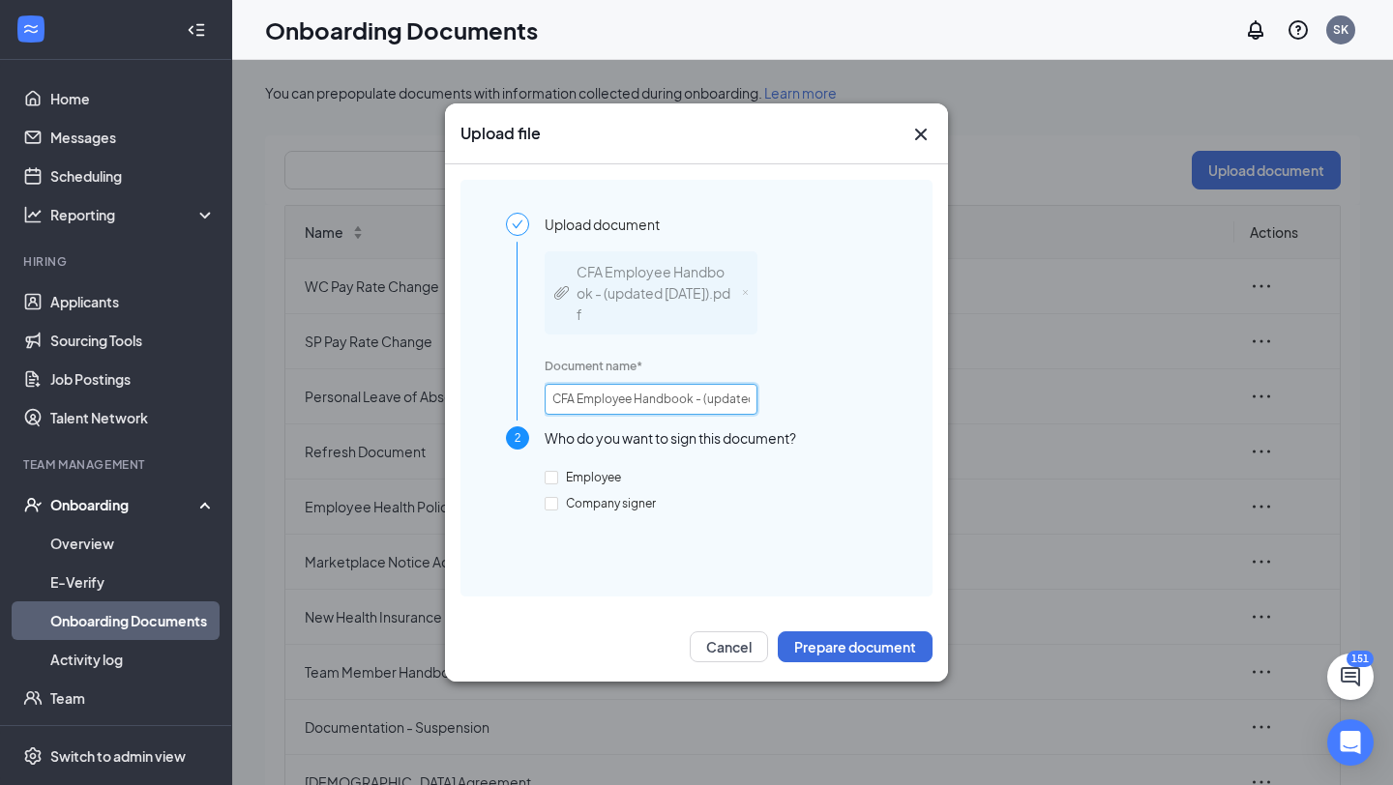
scroll to position [0, 92]
drag, startPoint x: 695, startPoint y: 400, endPoint x: 899, endPoint y: 405, distance: 204.1
click at [899, 405] on div "Upload document CFA Employee Handbook - (updated [DATE]).pdf Document name * CF…" at bounding box center [696, 389] width 412 height 352
click at [573, 400] on input "CFA Employee Handbook" at bounding box center [650, 399] width 213 height 31
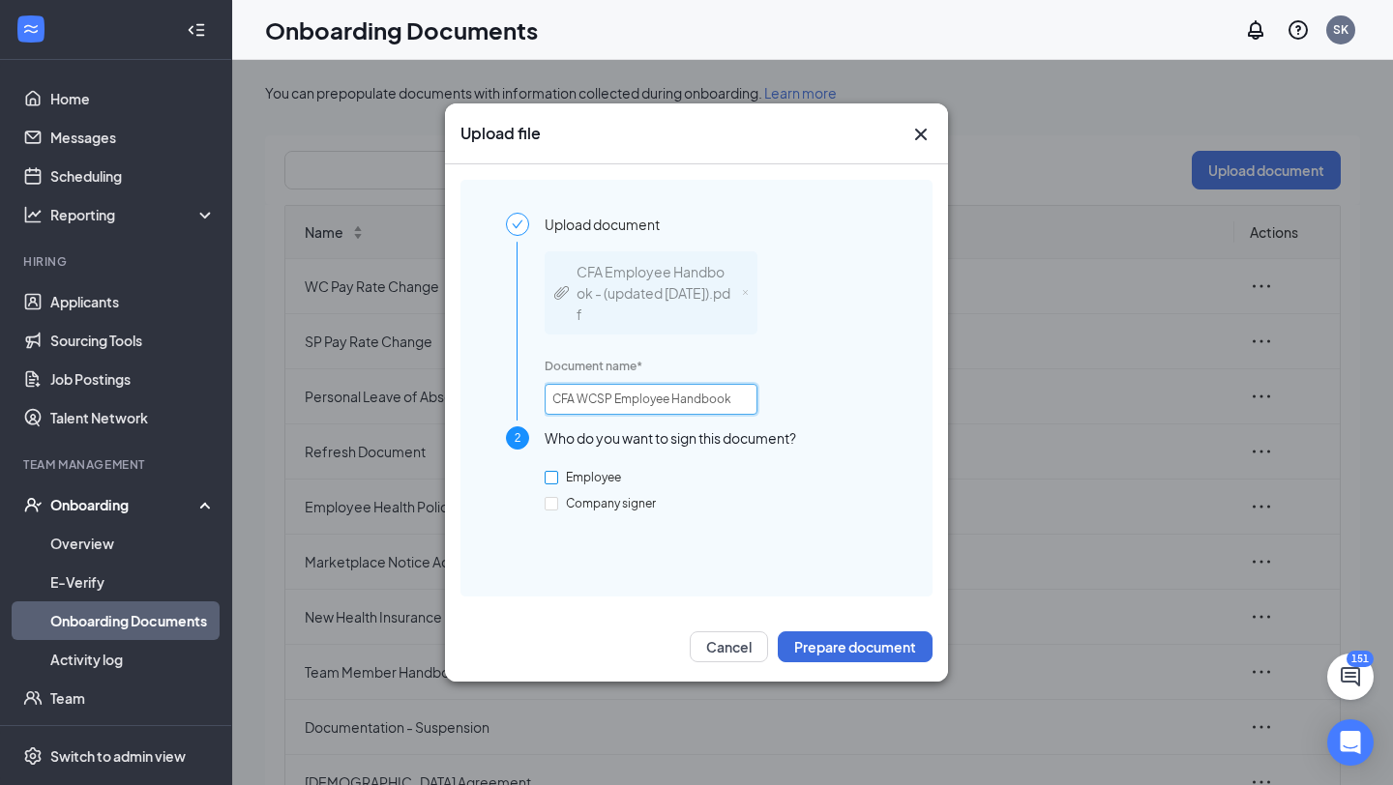
type input "CFA WCSP Employee Handbook"
click at [554, 473] on input "Employee" at bounding box center [551, 478] width 14 height 14
checkbox input "true"
click at [819, 647] on button "Prepare document" at bounding box center [854, 646] width 155 height 31
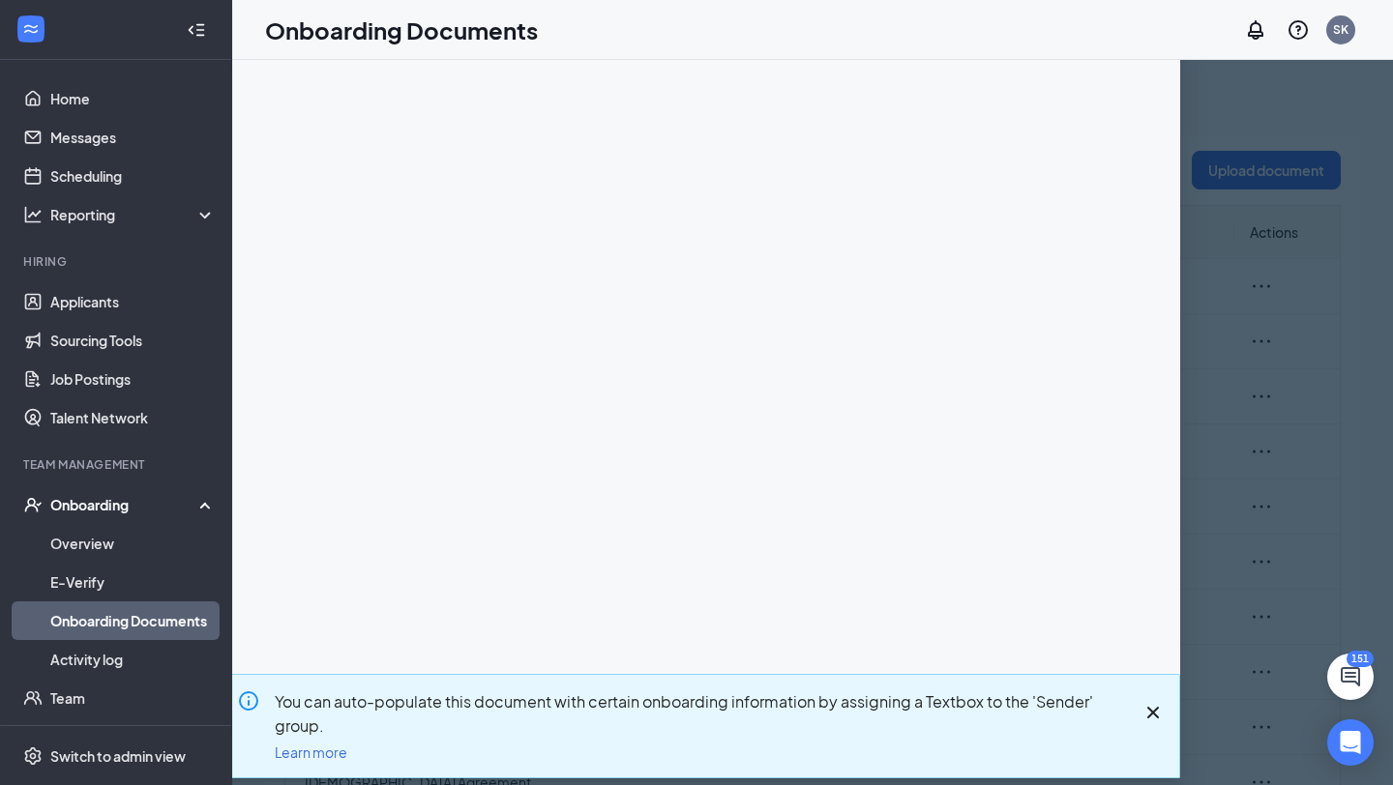
scroll to position [68, 0]
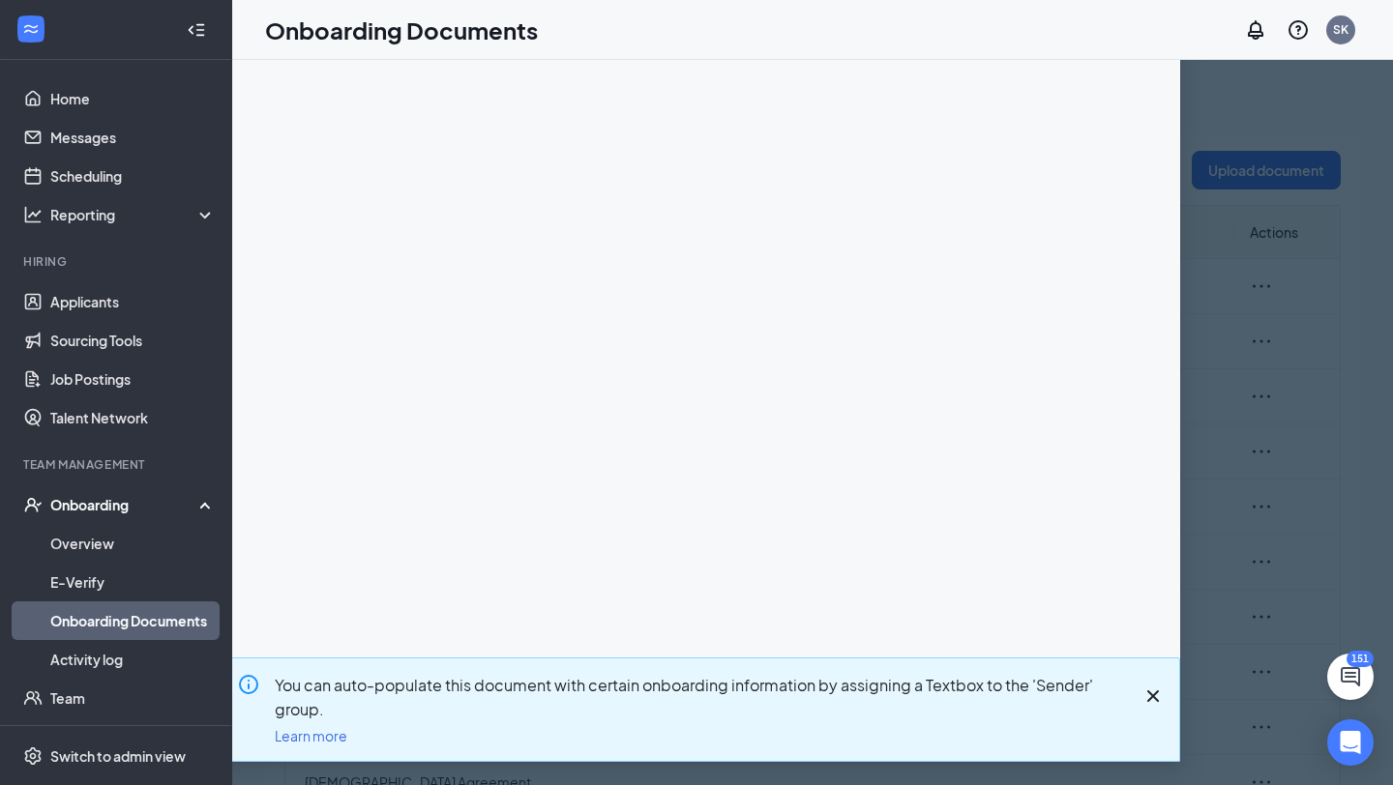
click at [1153, 701] on icon "Cross" at bounding box center [1152, 696] width 23 height 23
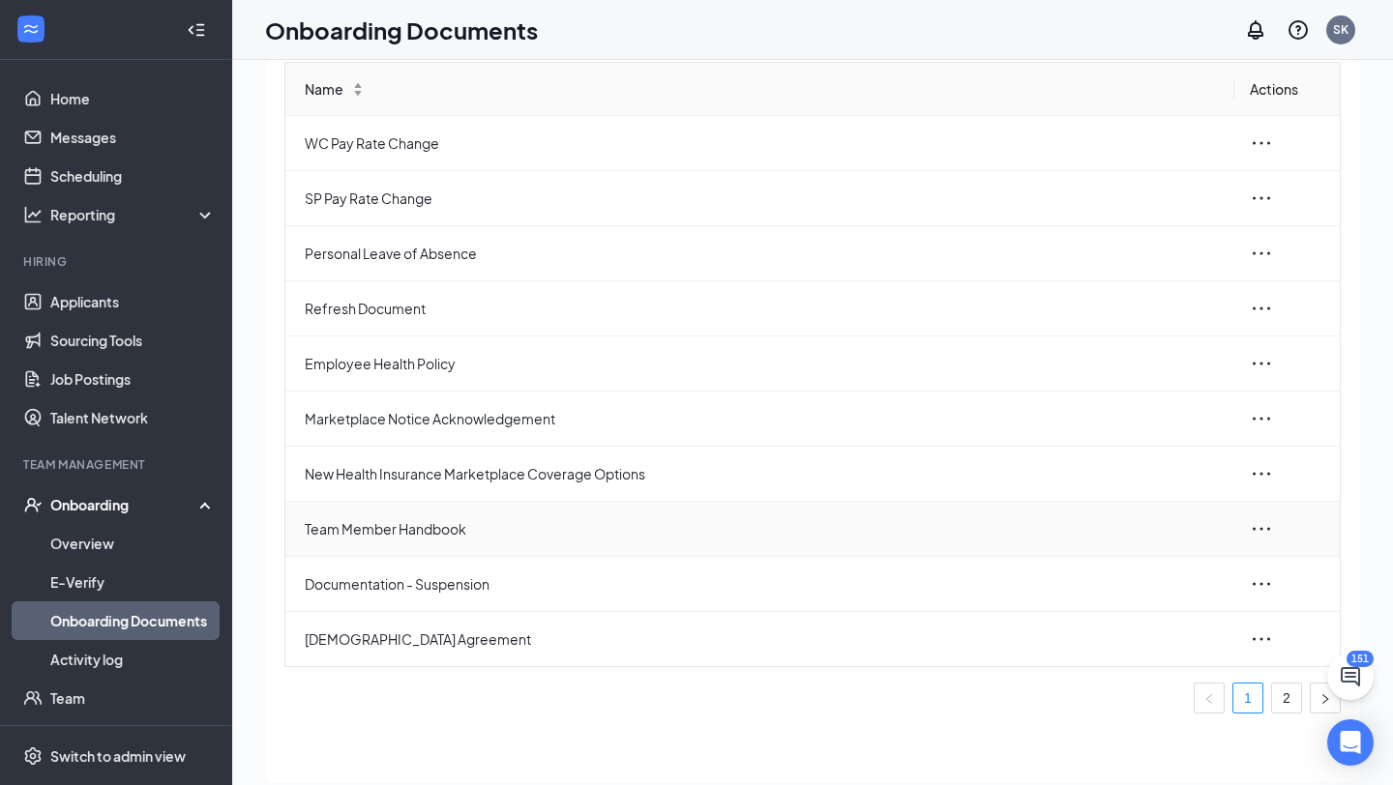
scroll to position [87, 0]
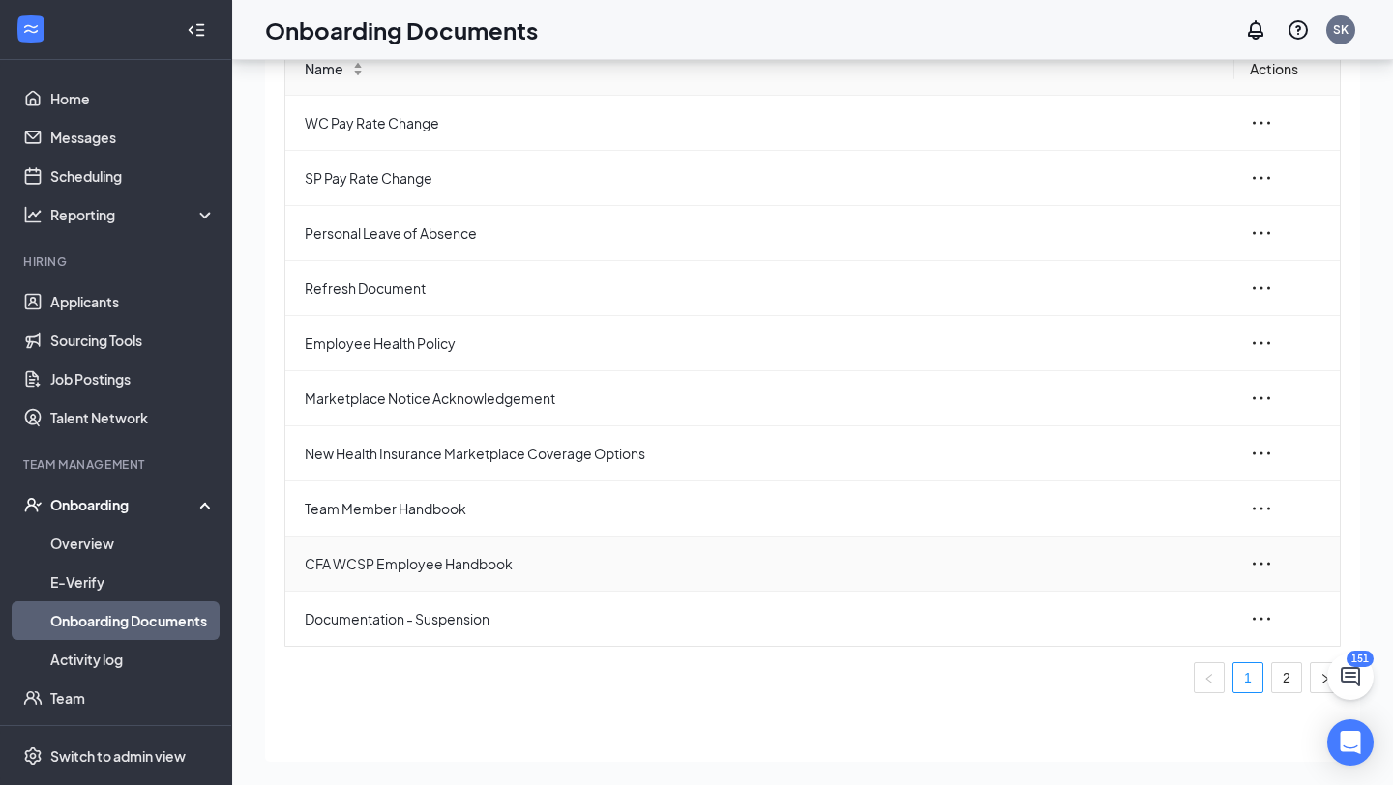
click at [1263, 560] on icon "ellipsis" at bounding box center [1260, 563] width 23 height 23
click at [1251, 563] on icon "ellipsis" at bounding box center [1260, 563] width 23 height 23
click at [1260, 564] on icon "ellipsis" at bounding box center [1260, 563] width 17 height 3
click at [1097, 652] on div "Edit" at bounding box center [1156, 650] width 209 height 23
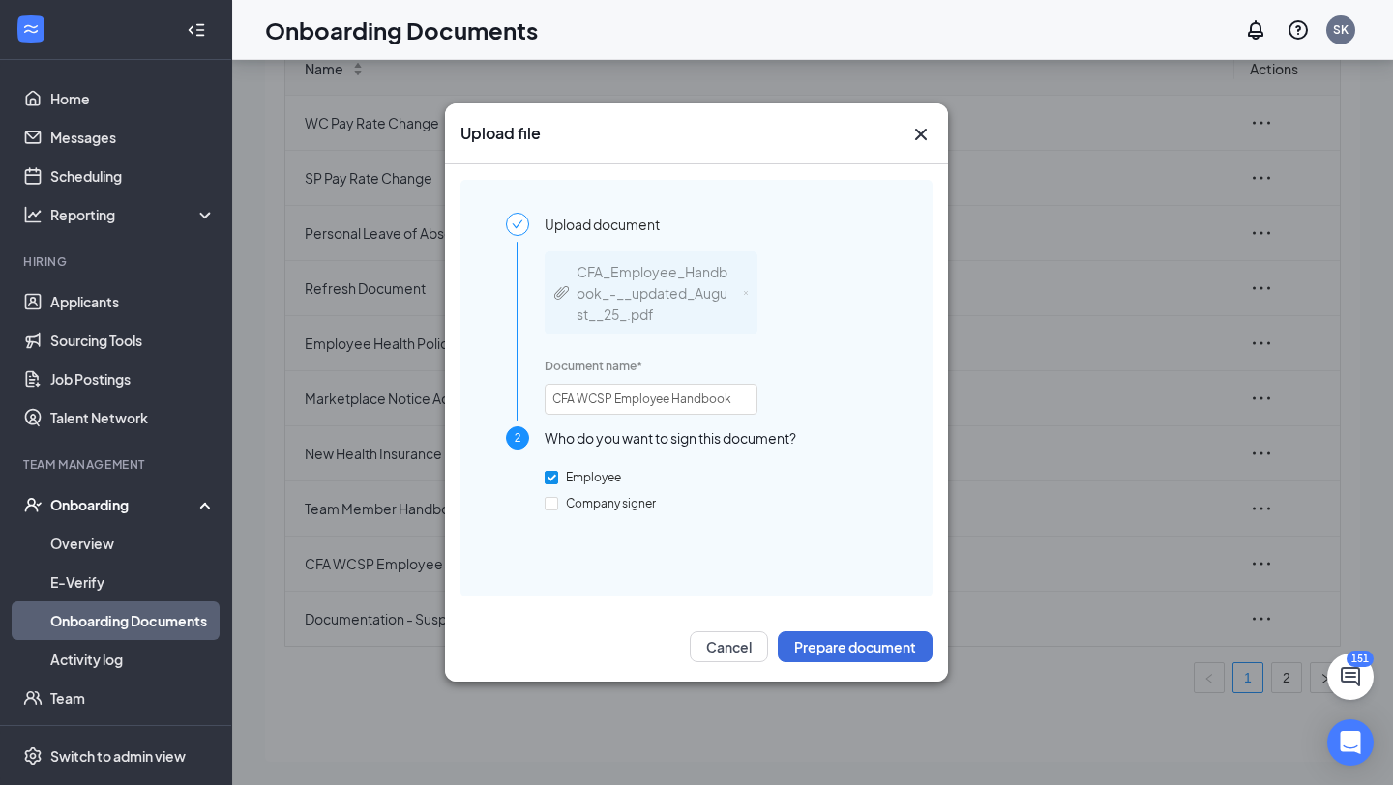
click at [918, 139] on icon "Cross" at bounding box center [920, 134] width 23 height 23
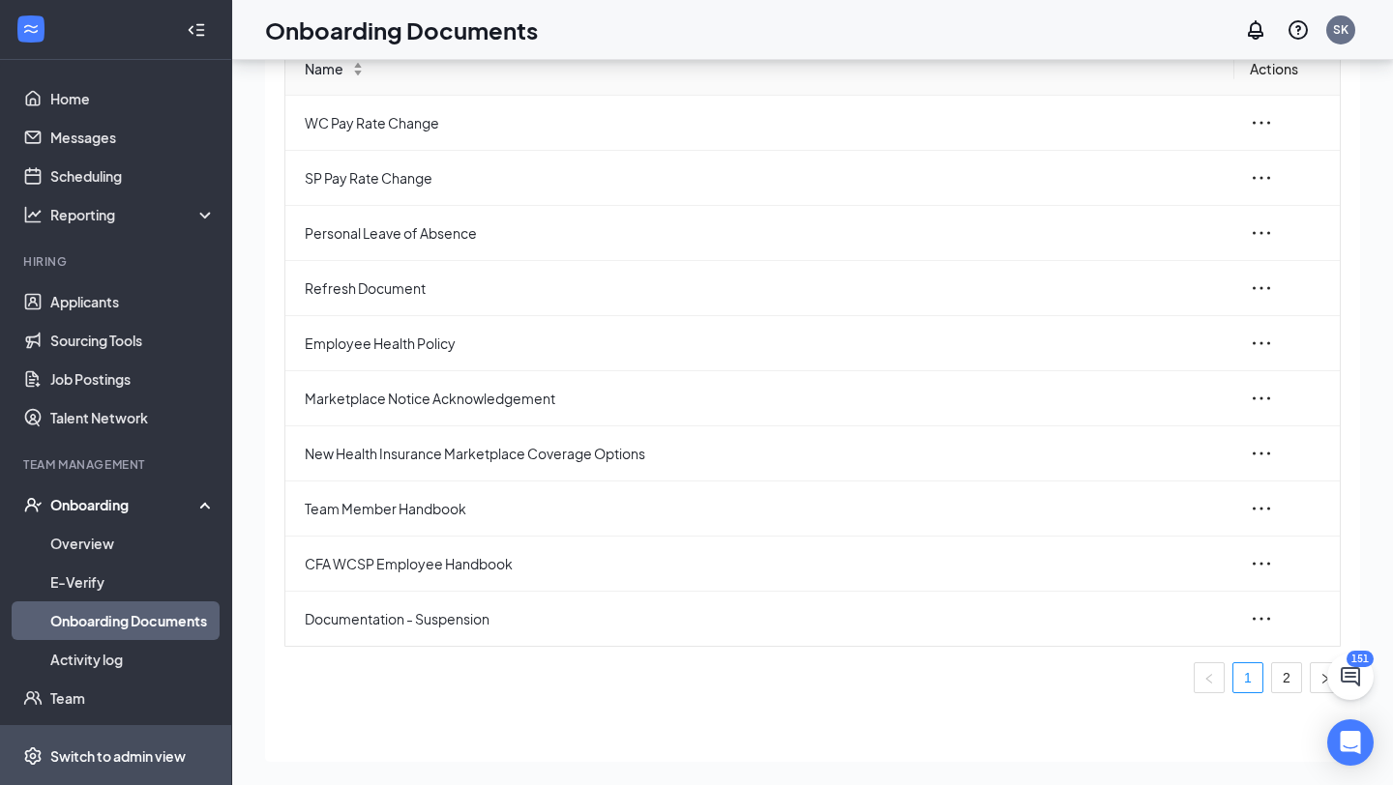
click at [113, 759] on div "Switch to admin view" at bounding box center [117, 756] width 135 height 19
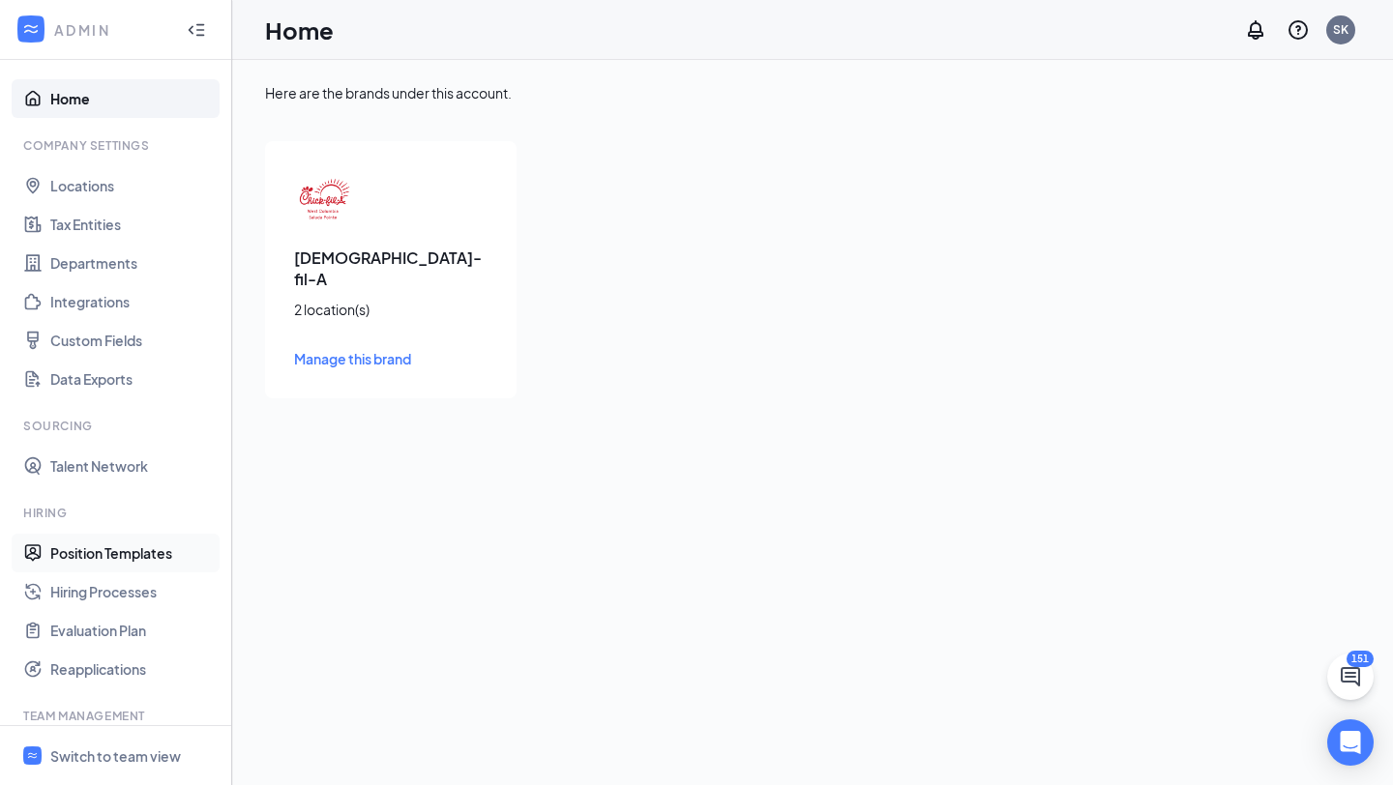
scroll to position [184, 0]
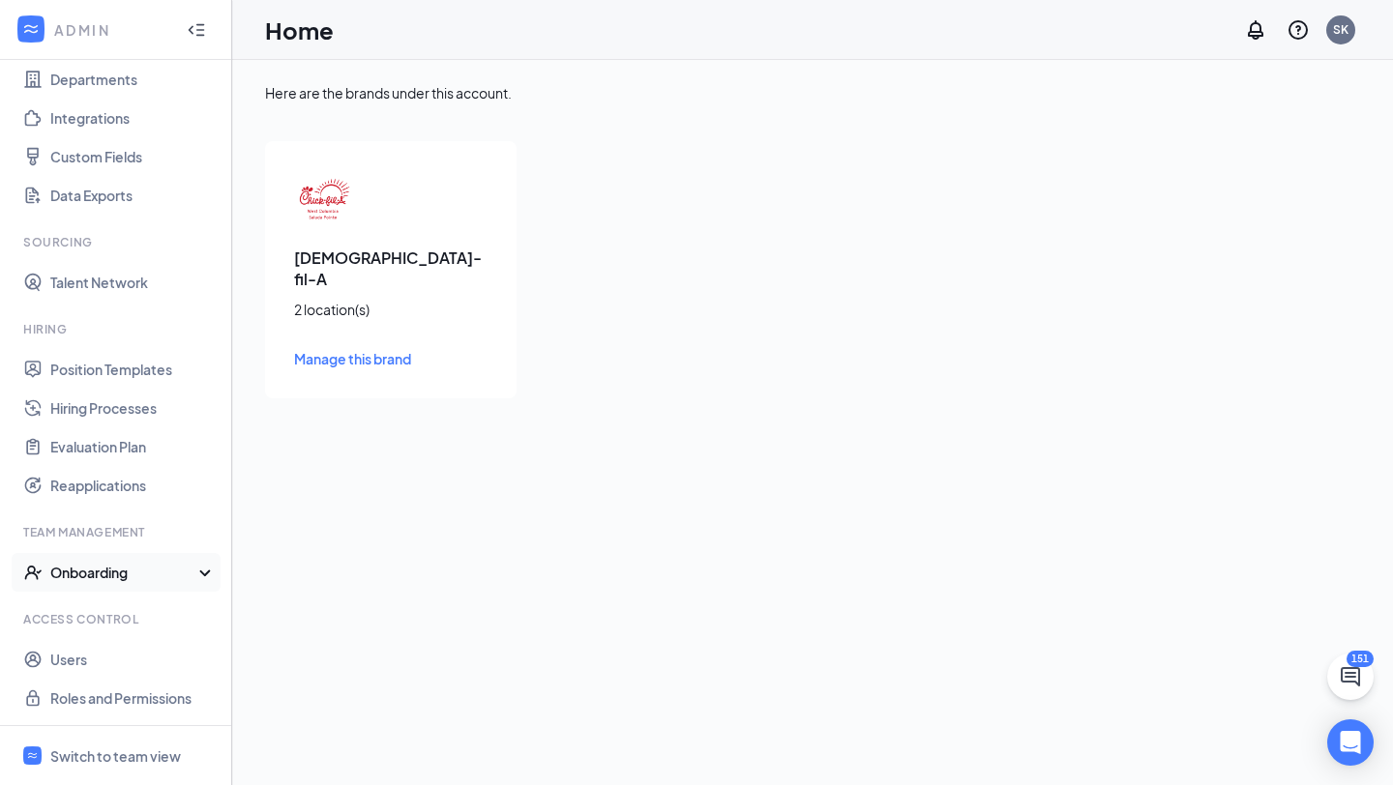
click at [127, 570] on div "Onboarding" at bounding box center [124, 572] width 149 height 19
click at [123, 601] on link "Onboarding Processes" at bounding box center [132, 611] width 165 height 39
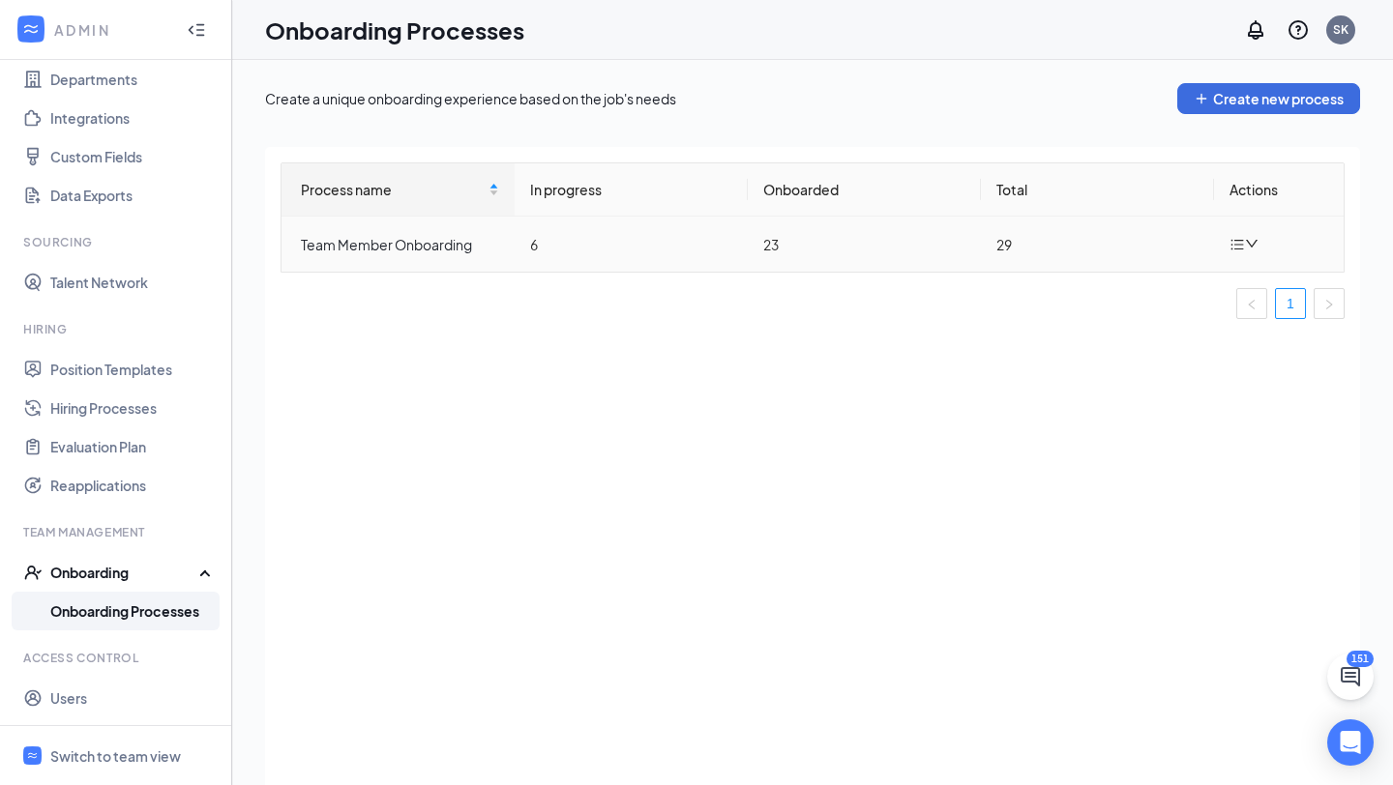
click at [1257, 257] on td at bounding box center [1279, 244] width 130 height 55
click at [1229, 244] on icon "bars" at bounding box center [1236, 244] width 15 height 15
click at [1113, 288] on div "Edit process" at bounding box center [1146, 289] width 209 height 23
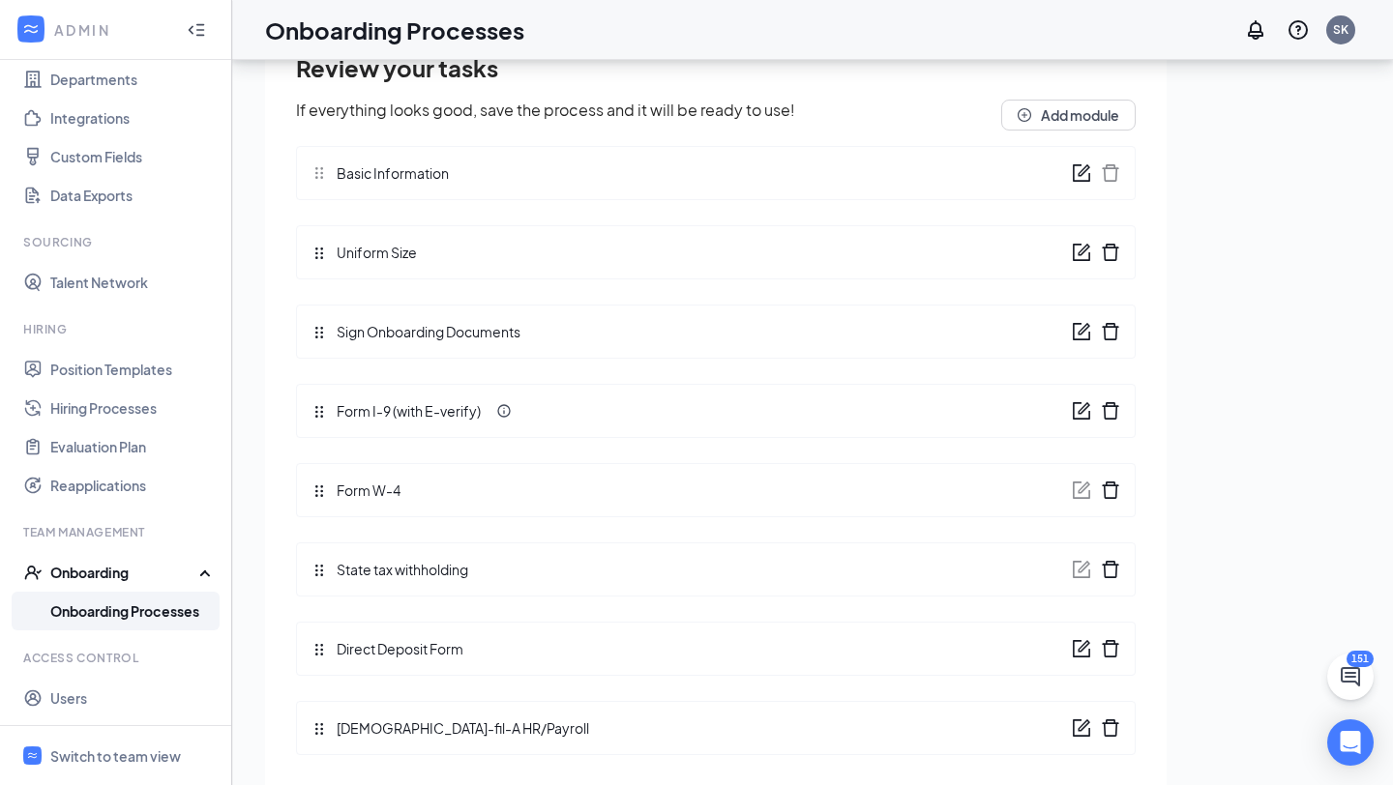
scroll to position [62, 0]
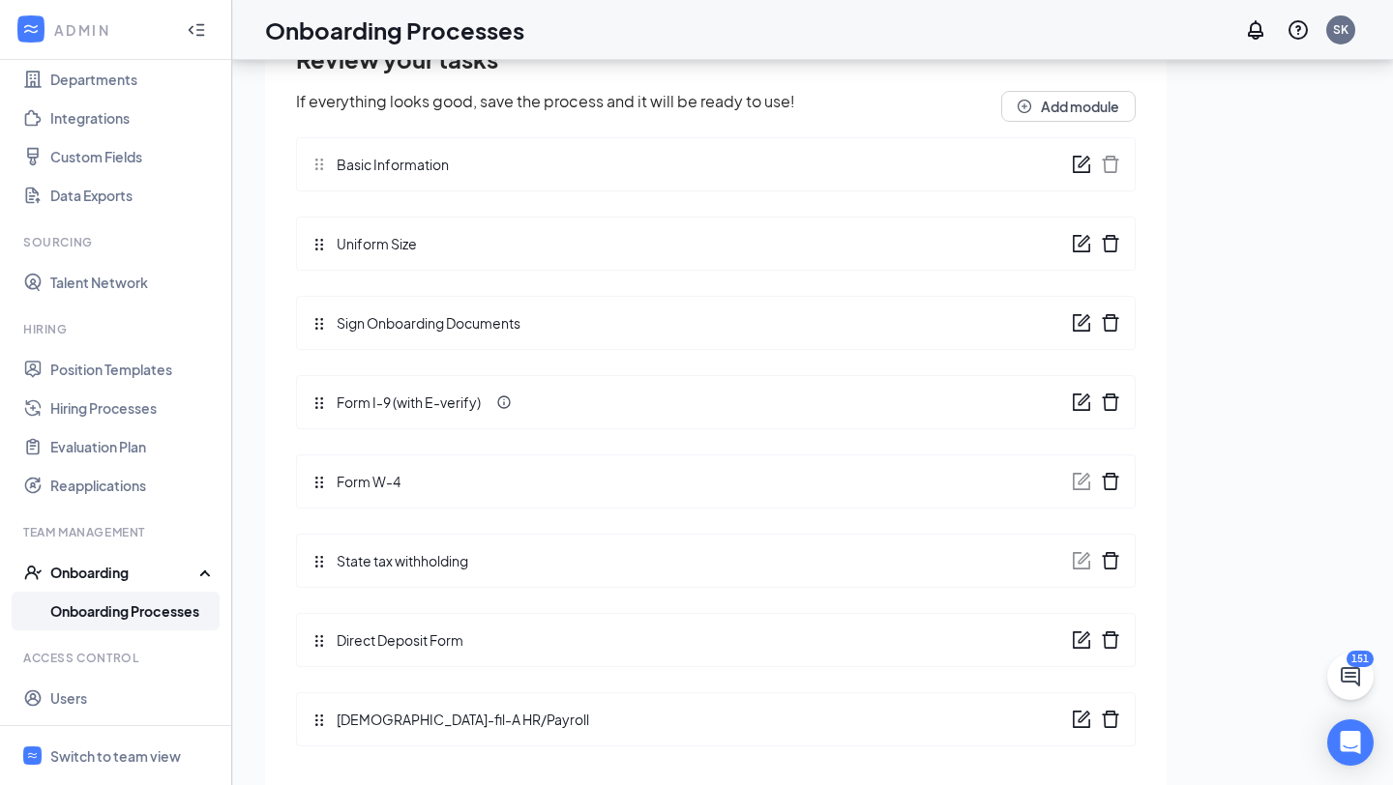
click at [1016, 315] on div "Sign Onboarding Documents" at bounding box center [715, 323] width 839 height 54
click at [1082, 321] on icon "form" at bounding box center [1080, 322] width 19 height 19
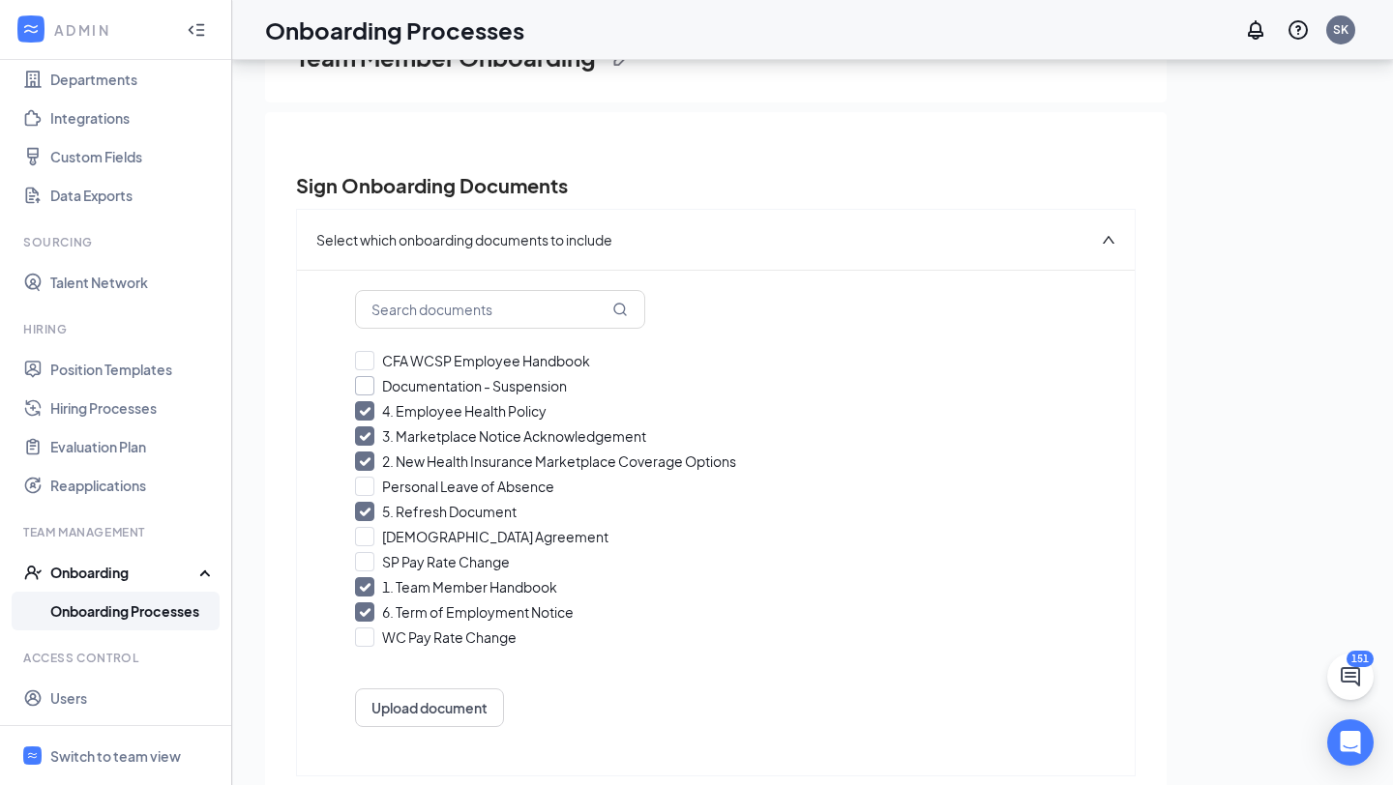
scroll to position [91, 0]
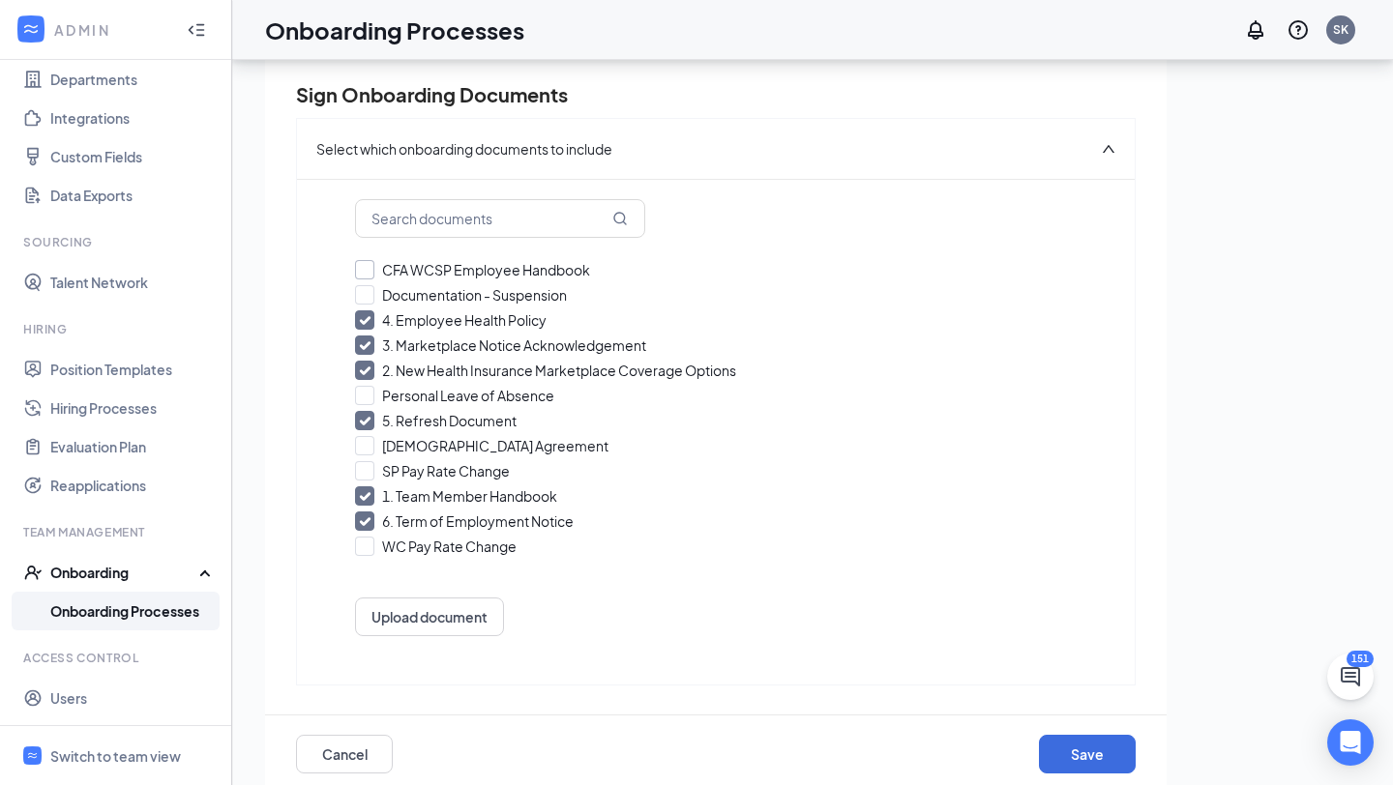
click at [367, 266] on input "CFA WCSP Employee Handbook" at bounding box center [715, 269] width 721 height 19
checkbox input "true"
click at [368, 496] on input "1. Team Member Handbook" at bounding box center [715, 495] width 721 height 19
checkbox input "false"
click at [367, 268] on input "6. CFA WCSP Employee Handbook" at bounding box center [715, 269] width 721 height 19
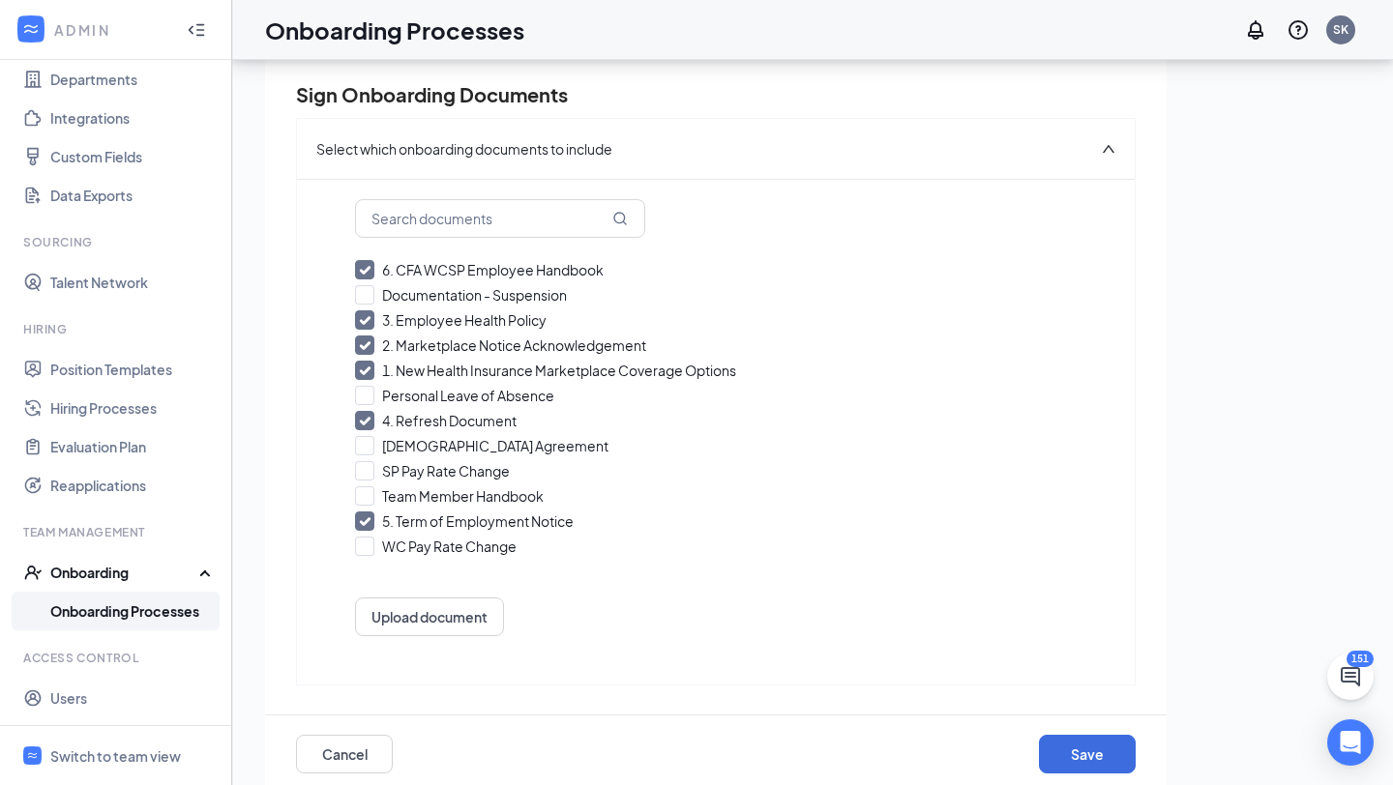
checkbox input "false"
click at [367, 367] on input "1. New Health Insurance Marketplace Coverage Options" at bounding box center [715, 370] width 721 height 19
checkbox input "false"
click at [367, 346] on input "1. Marketplace Notice Acknowledgement" at bounding box center [715, 345] width 721 height 19
checkbox input "false"
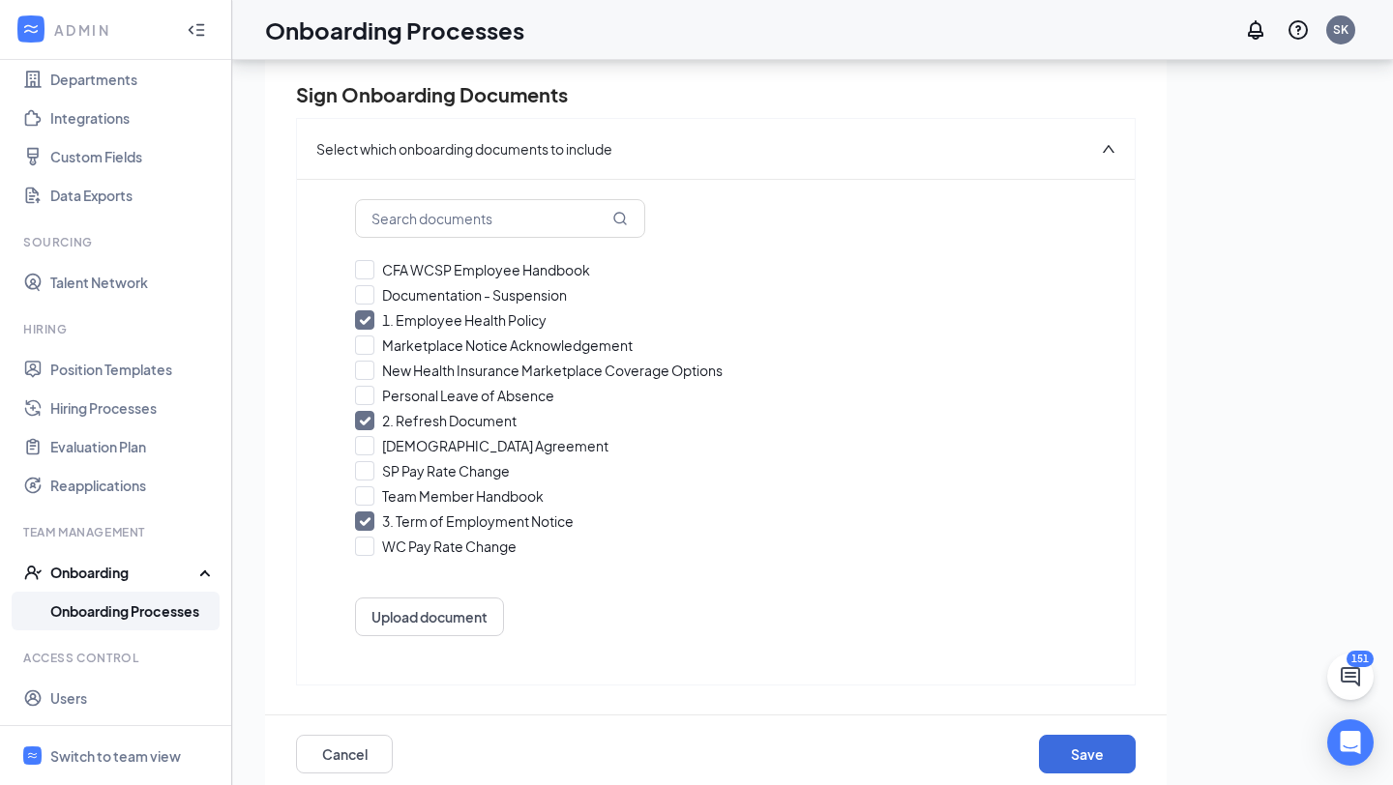
click at [365, 318] on input "1. Employee Health Policy" at bounding box center [715, 319] width 721 height 19
checkbox input "false"
click at [360, 430] on div "CFA WCSP Employee Handbook Documentation - Suspension Employee Health Policy Ma…" at bounding box center [715, 417] width 721 height 321
click at [361, 415] on input "1. Refresh Document" at bounding box center [715, 420] width 721 height 19
checkbox input "false"
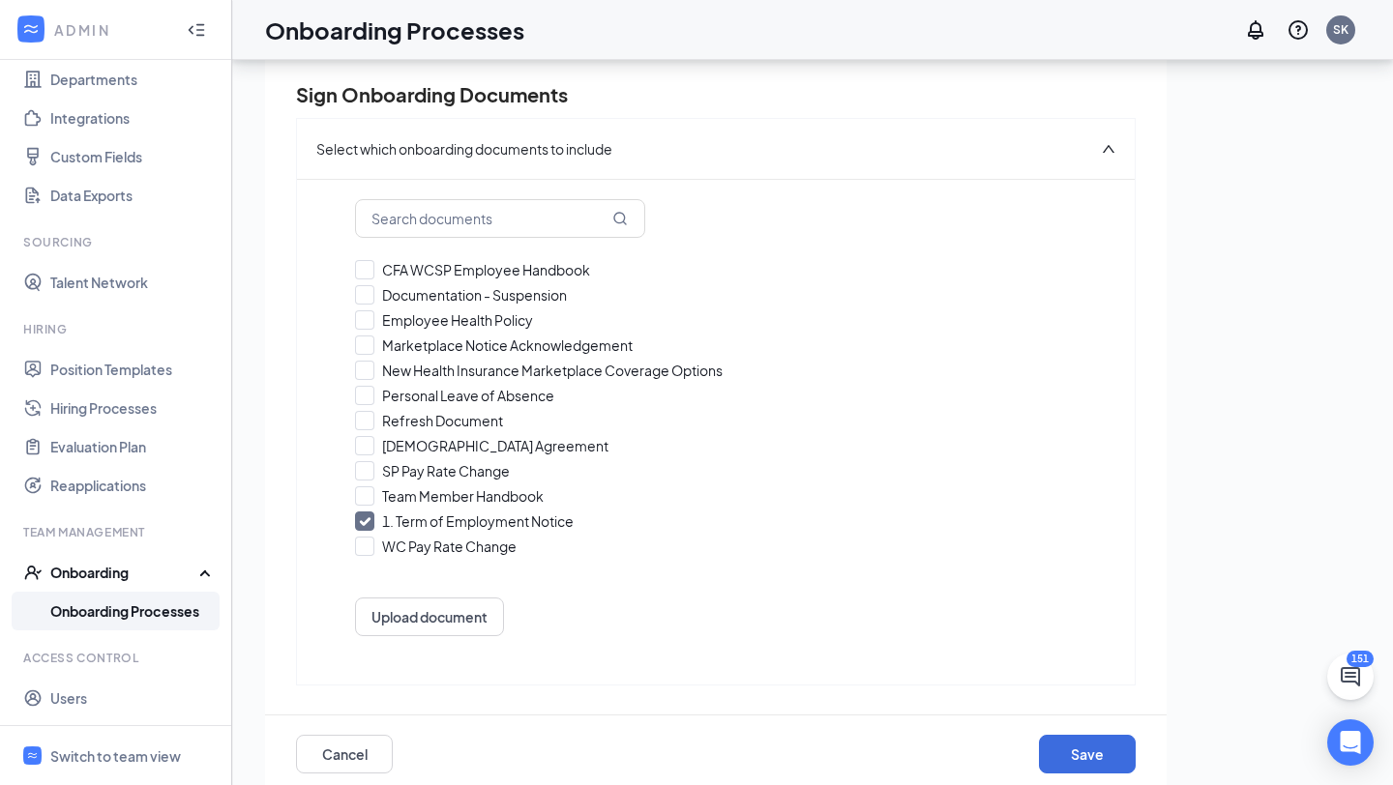
click at [364, 515] on input "1. Term of Employment Notice" at bounding box center [715, 521] width 721 height 19
checkbox input "false"
click at [372, 263] on input "CFA WCSP Employee Handbook" at bounding box center [715, 269] width 721 height 19
checkbox input "true"
click at [365, 371] on input "New Health Insurance Marketplace Coverage Options" at bounding box center [715, 370] width 721 height 19
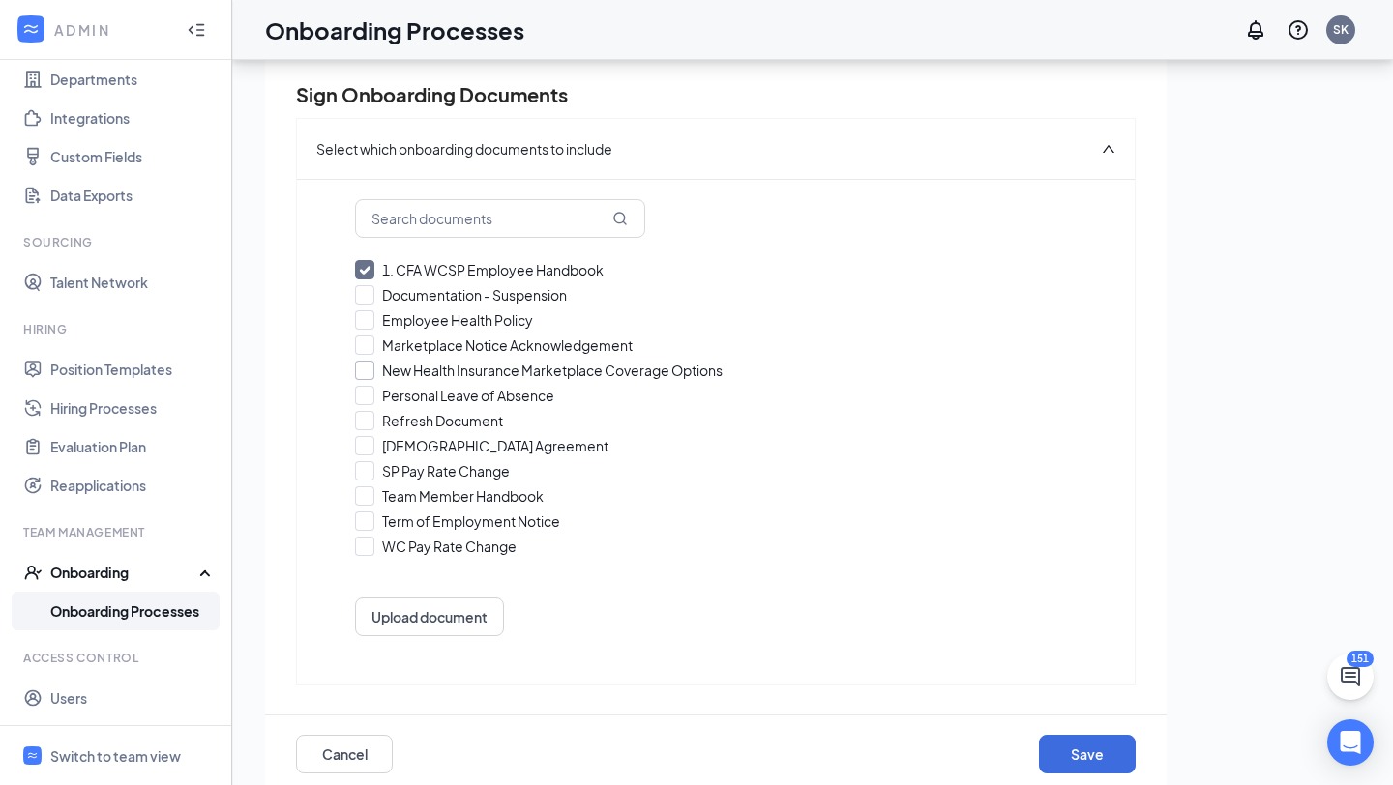
checkbox input "true"
click at [357, 344] on input "Marketplace Notice Acknowledgement" at bounding box center [715, 345] width 721 height 19
checkbox input "true"
click at [367, 315] on input "Employee Health Policy" at bounding box center [715, 319] width 721 height 19
checkbox input "true"
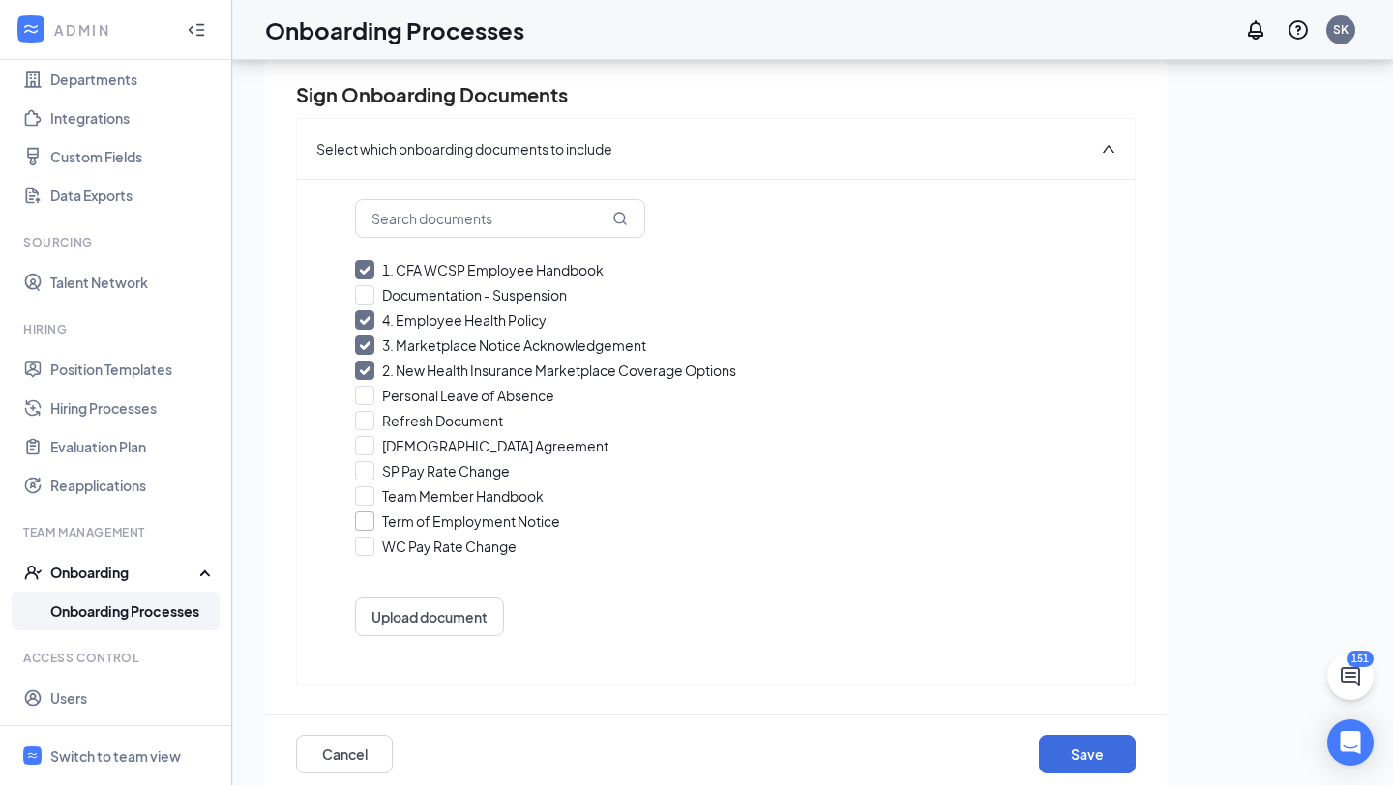
click at [368, 521] on input "Term of Employment Notice" at bounding box center [715, 521] width 721 height 19
click at [368, 521] on input "5. Term of Employment Notice" at bounding box center [715, 521] width 721 height 19
checkbox input "false"
click at [366, 425] on input "Refresh Document" at bounding box center [715, 420] width 721 height 19
checkbox input "true"
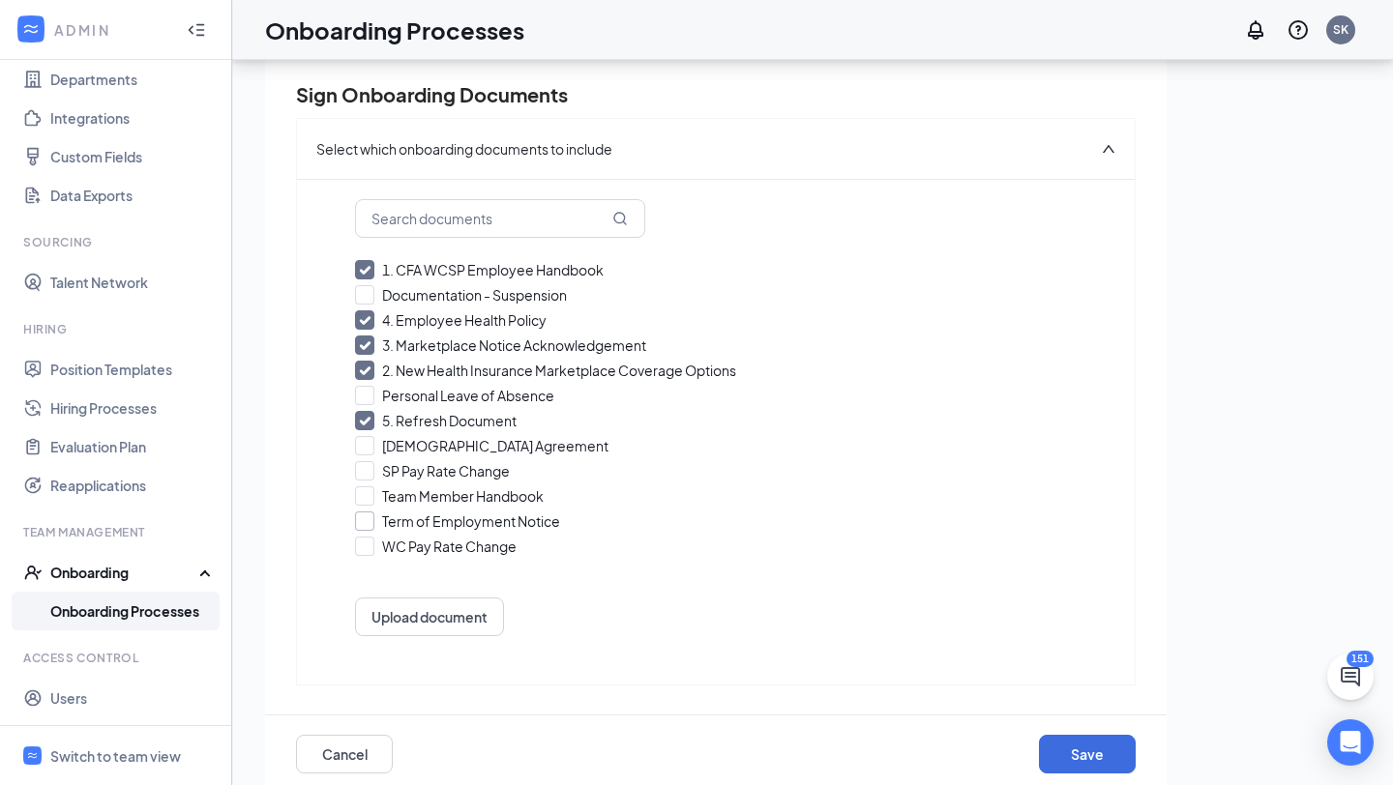
click at [367, 519] on input "Term of Employment Notice" at bounding box center [715, 521] width 721 height 19
checkbox input "true"
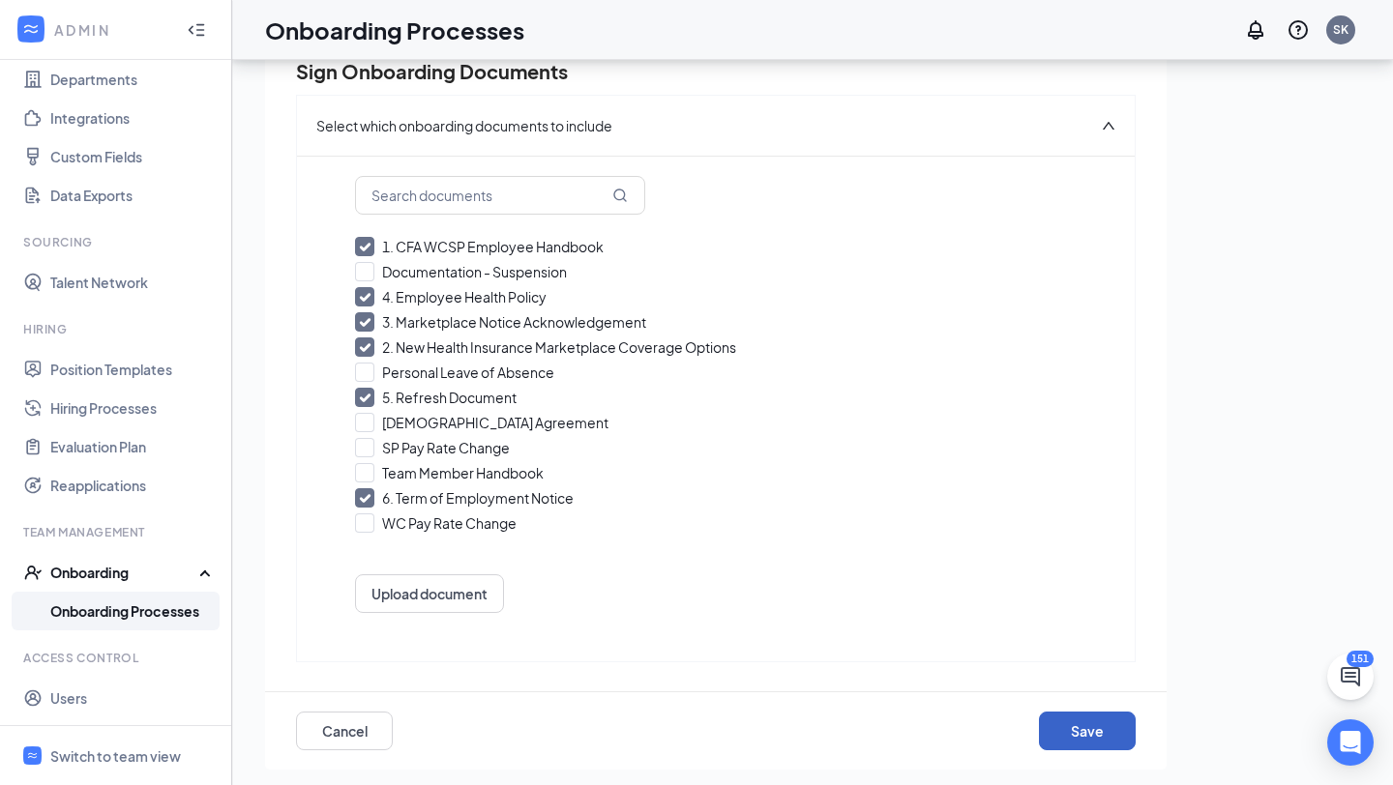
click at [1065, 727] on button "Save" at bounding box center [1087, 731] width 97 height 39
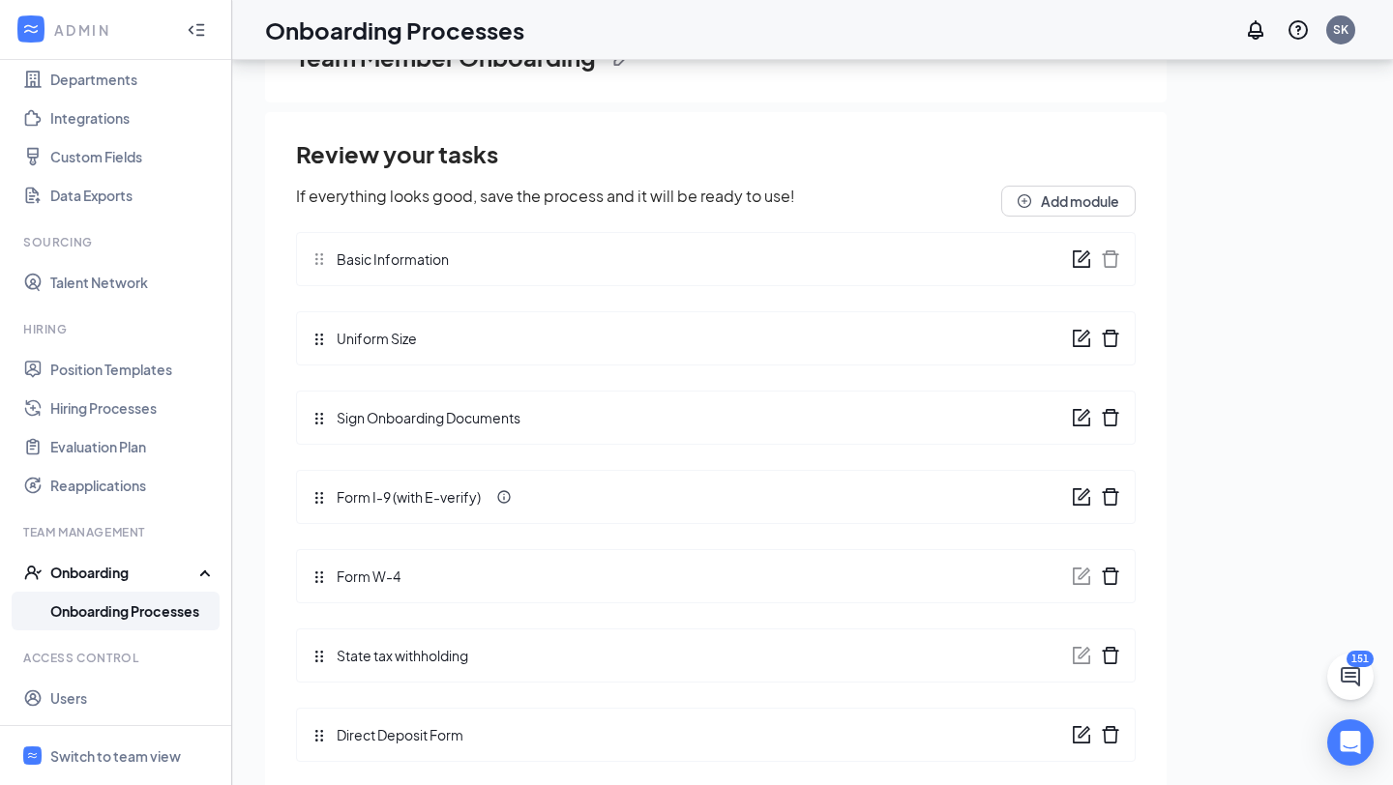
scroll to position [0, 0]
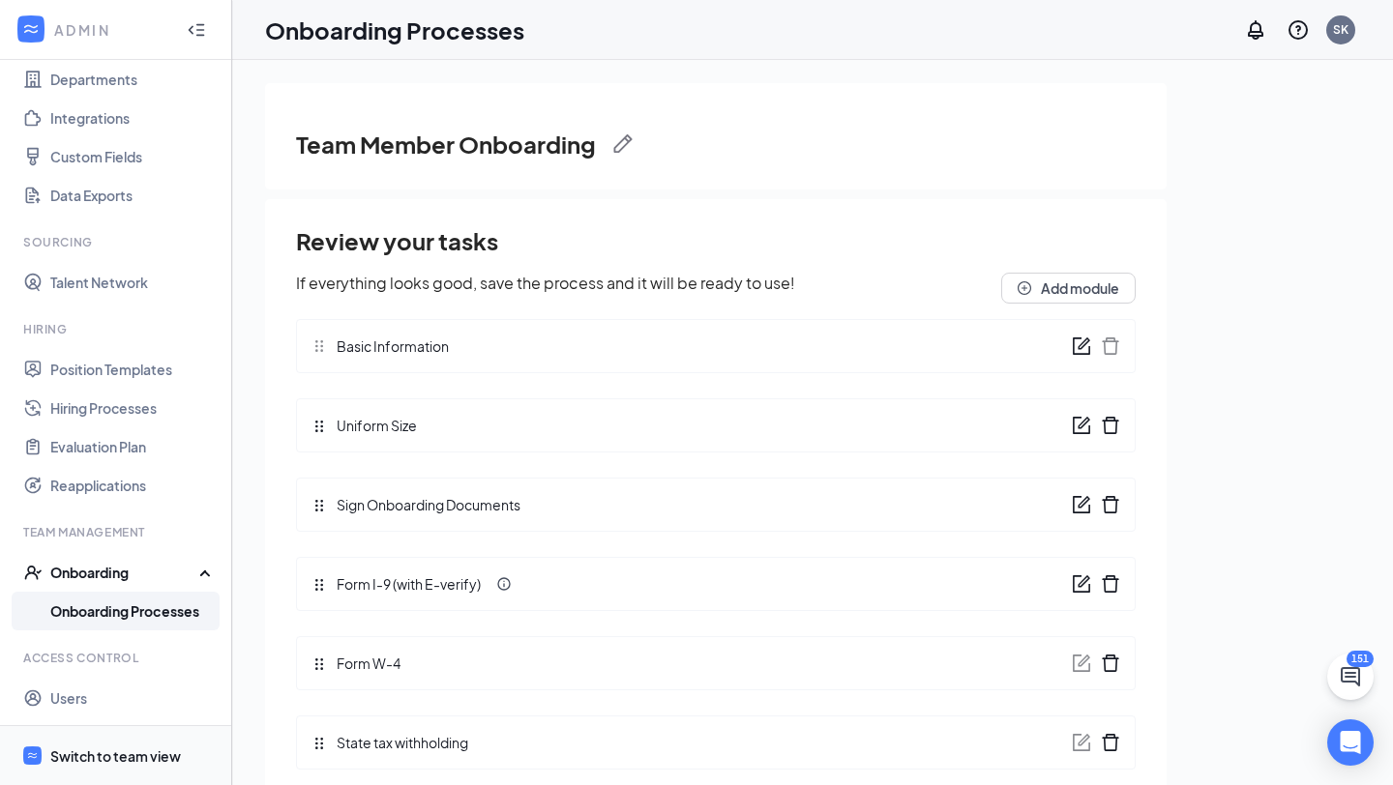
click at [82, 737] on span "Switch to team view" at bounding box center [132, 755] width 165 height 59
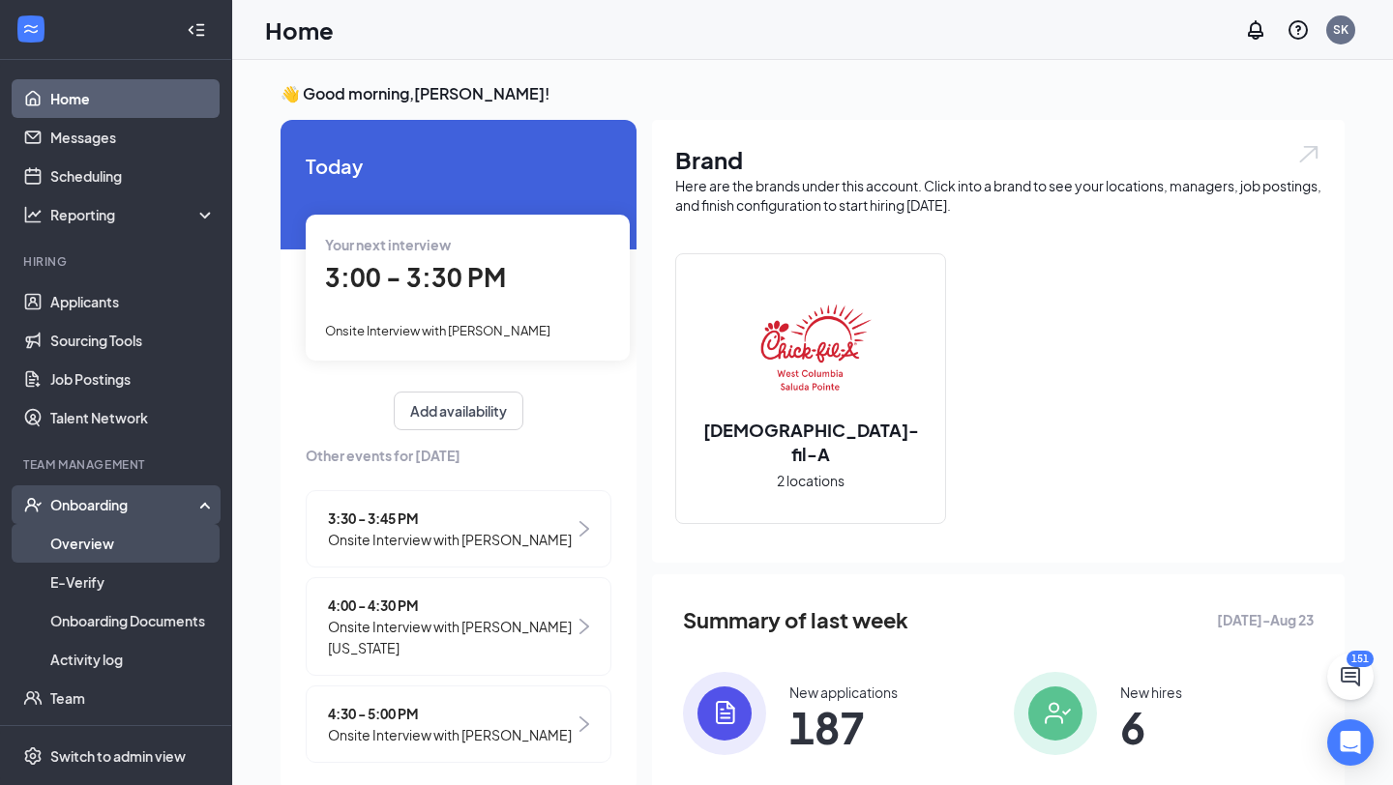
click at [86, 544] on link "Overview" at bounding box center [132, 543] width 165 height 39
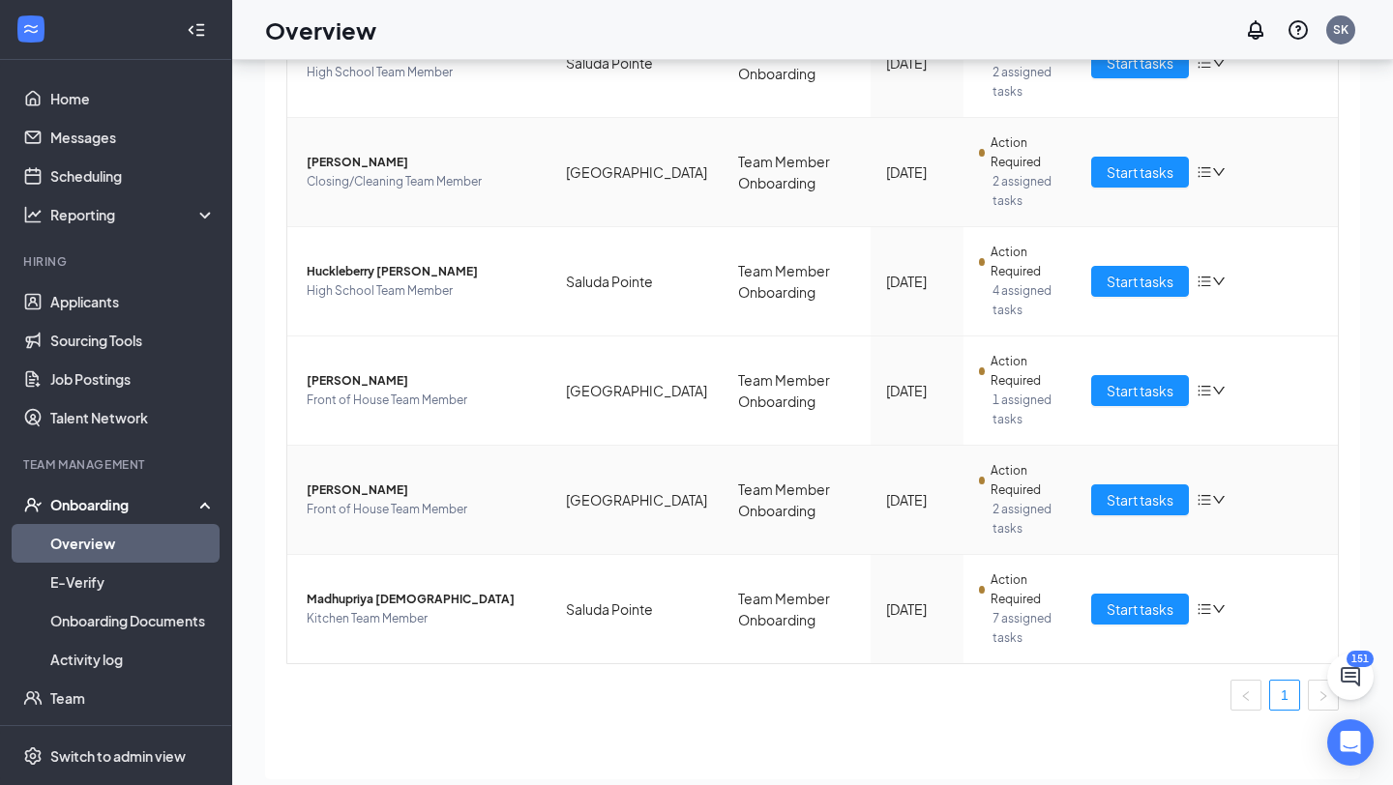
scroll to position [67, 0]
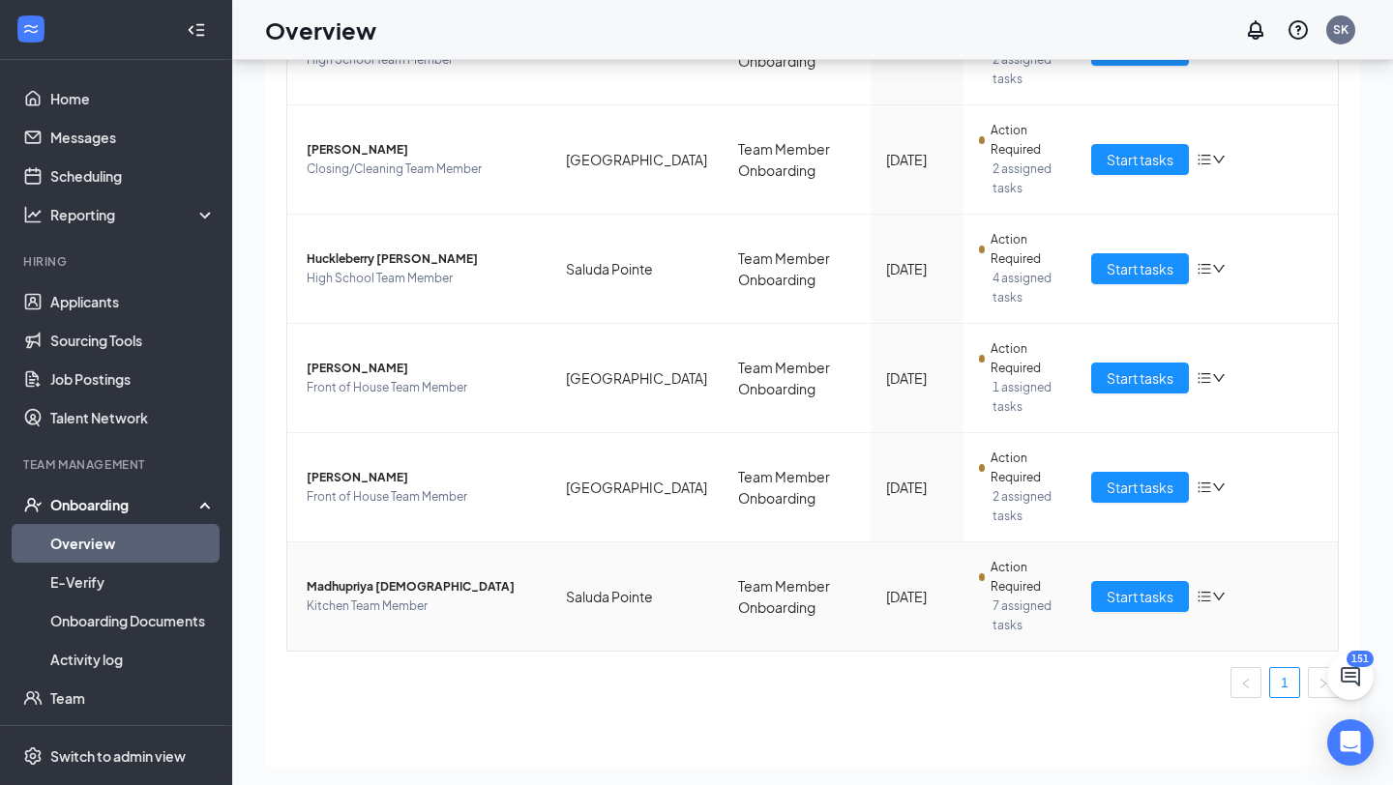
click at [1212, 585] on div "Start tasks" at bounding box center [1207, 596] width 232 height 31
click at [1209, 596] on icon "bars" at bounding box center [1203, 597] width 13 height 11
click at [351, 582] on span "Madhupriya [DEMOGRAPHIC_DATA]" at bounding box center [421, 586] width 228 height 19
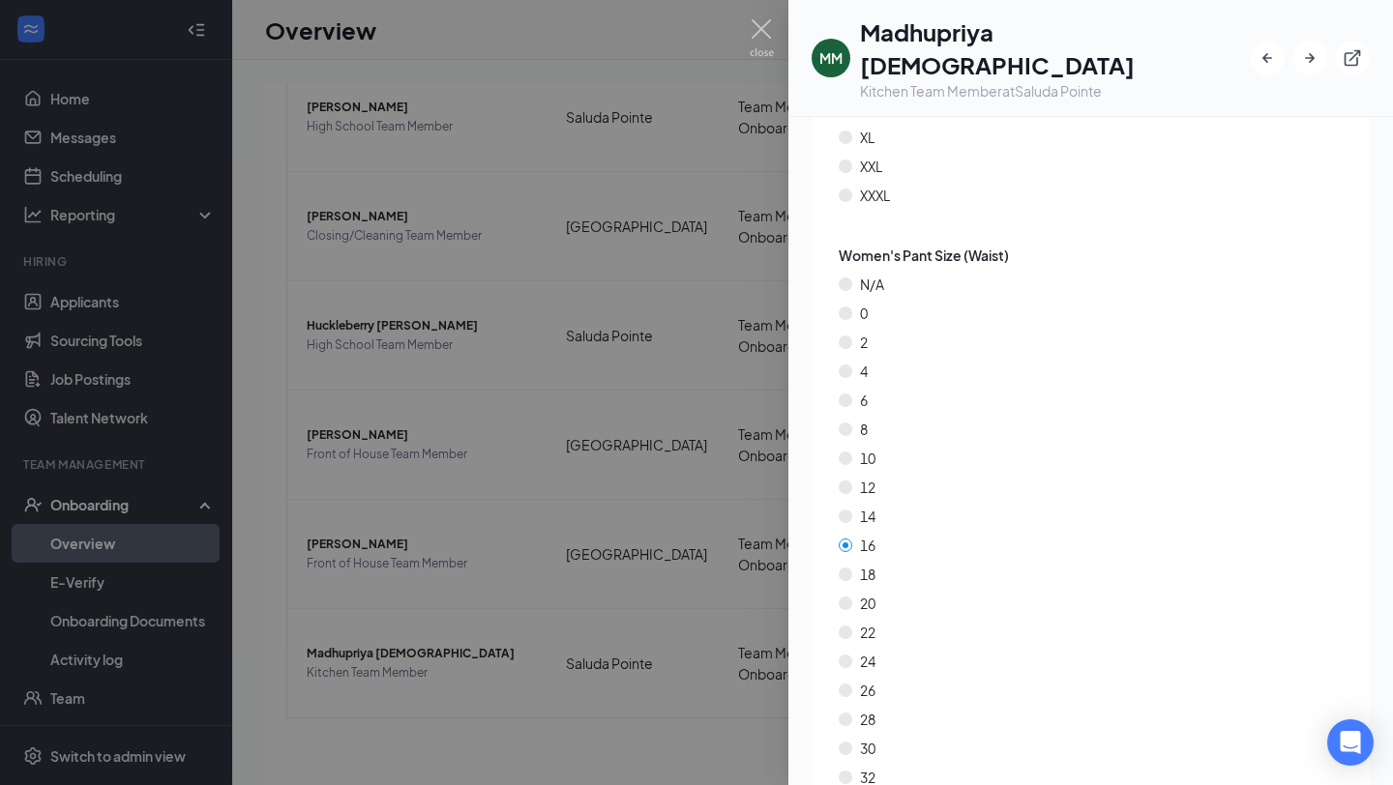
scroll to position [3048, 0]
